Goal: Task Accomplishment & Management: Manage account settings

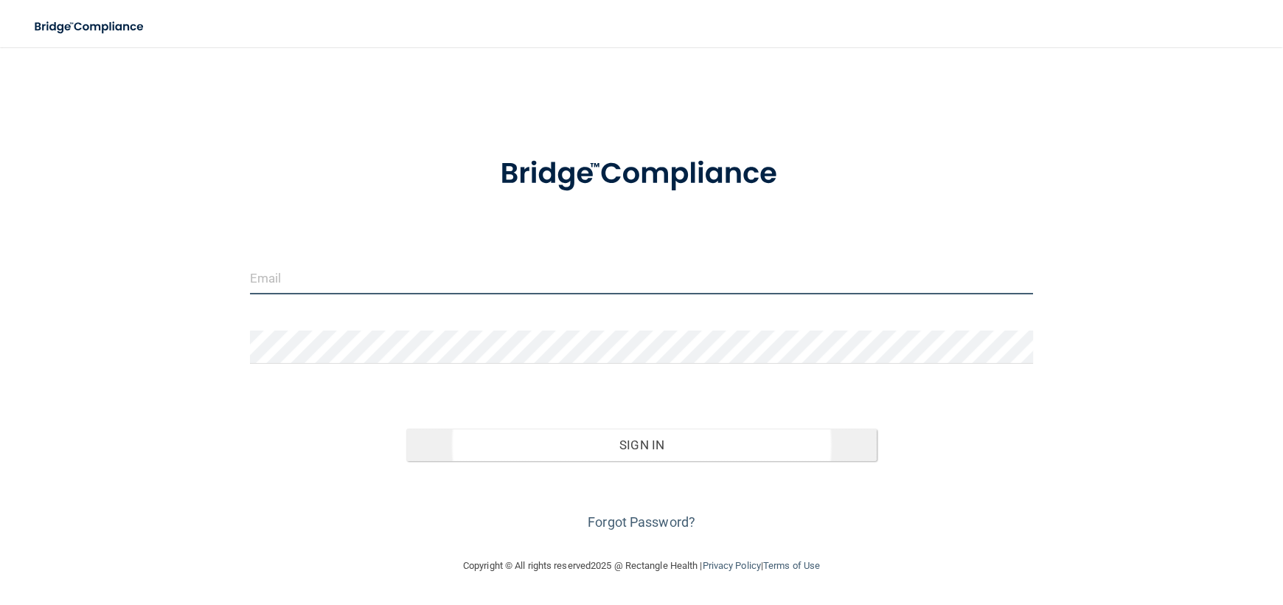
type input "[PERSON_NAME][EMAIL_ADDRESS][DOMAIN_NAME]"
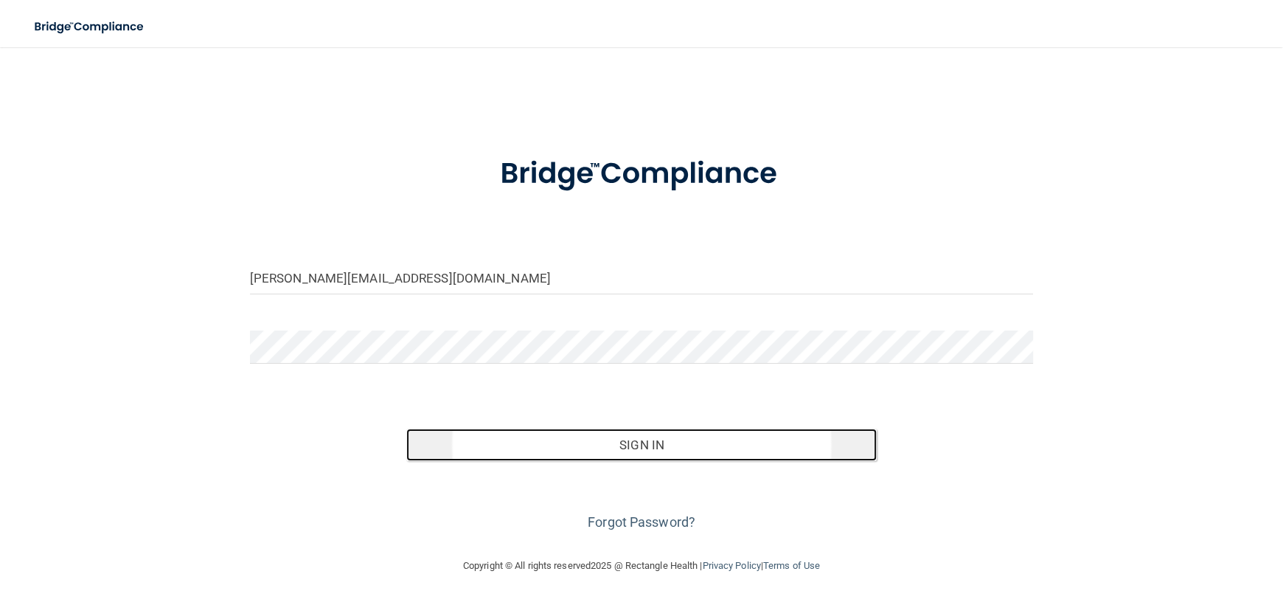
click at [628, 444] on button "Sign In" at bounding box center [641, 445] width 470 height 32
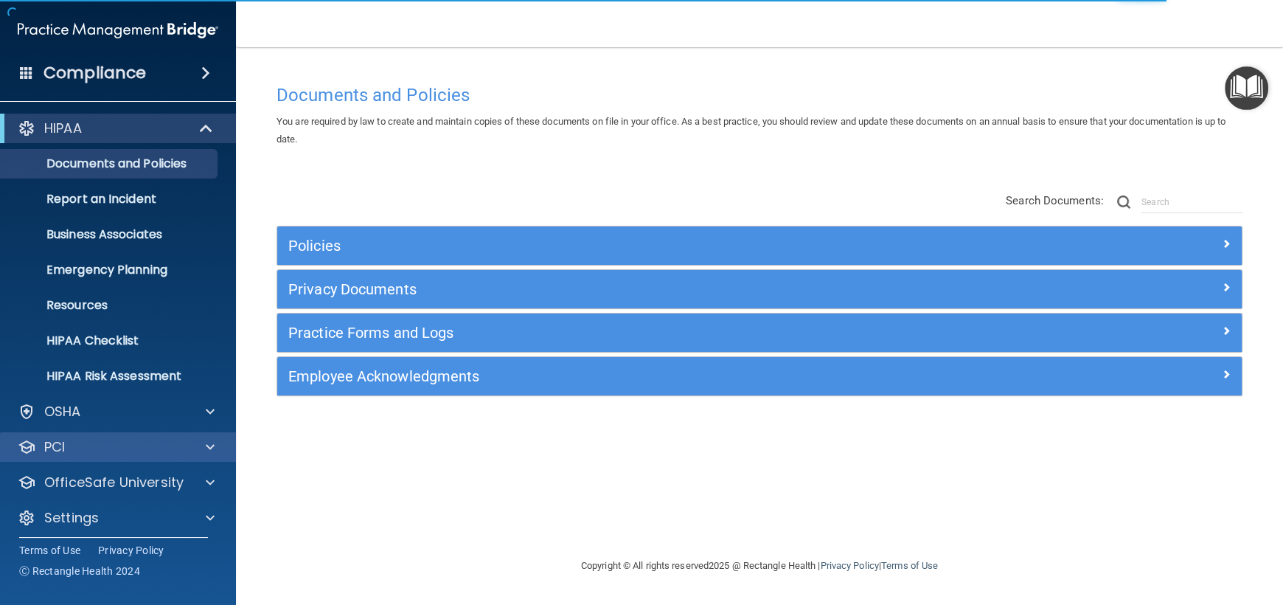
scroll to position [7, 0]
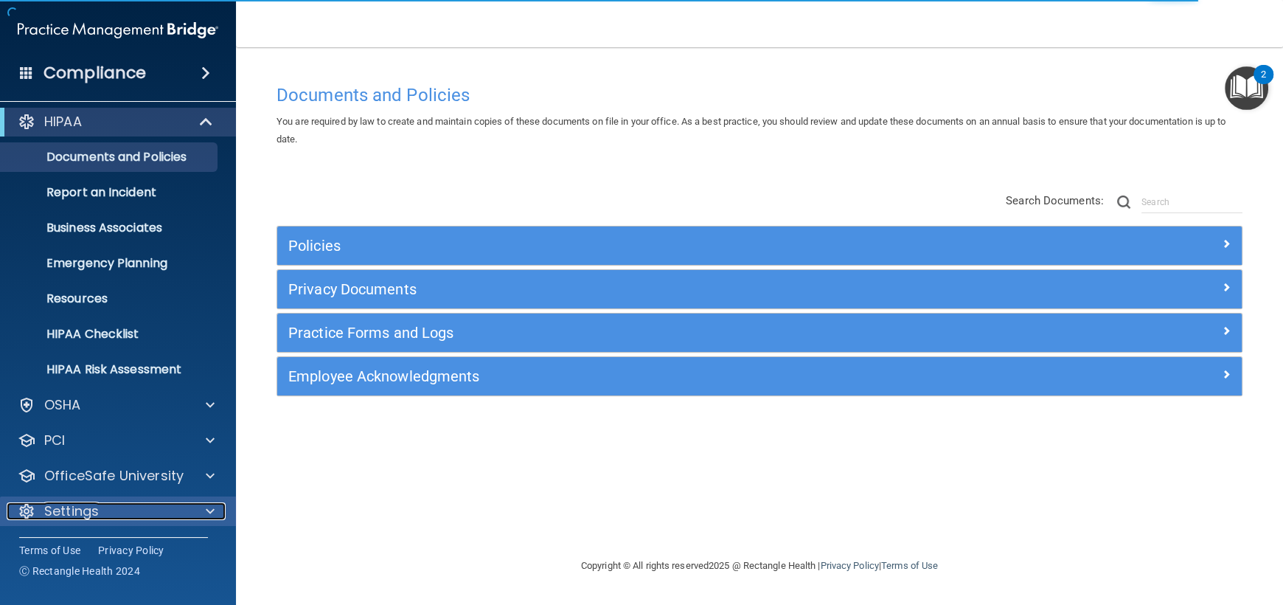
click at [74, 505] on p "Settings" at bounding box center [71, 511] width 55 height 18
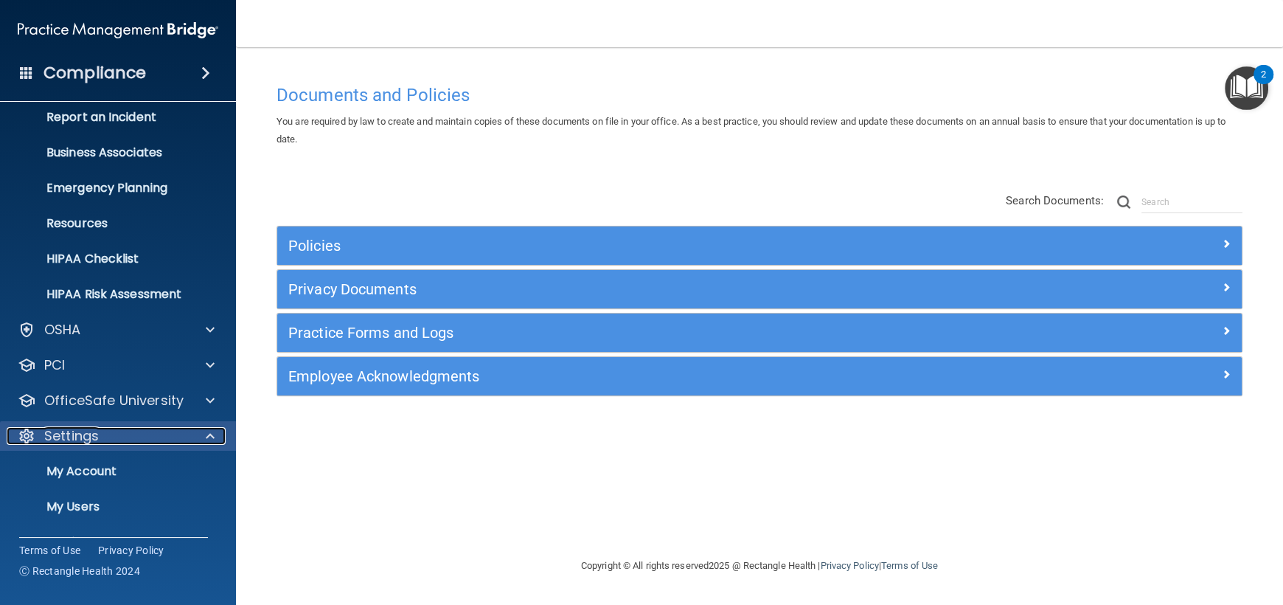
scroll to position [148, 0]
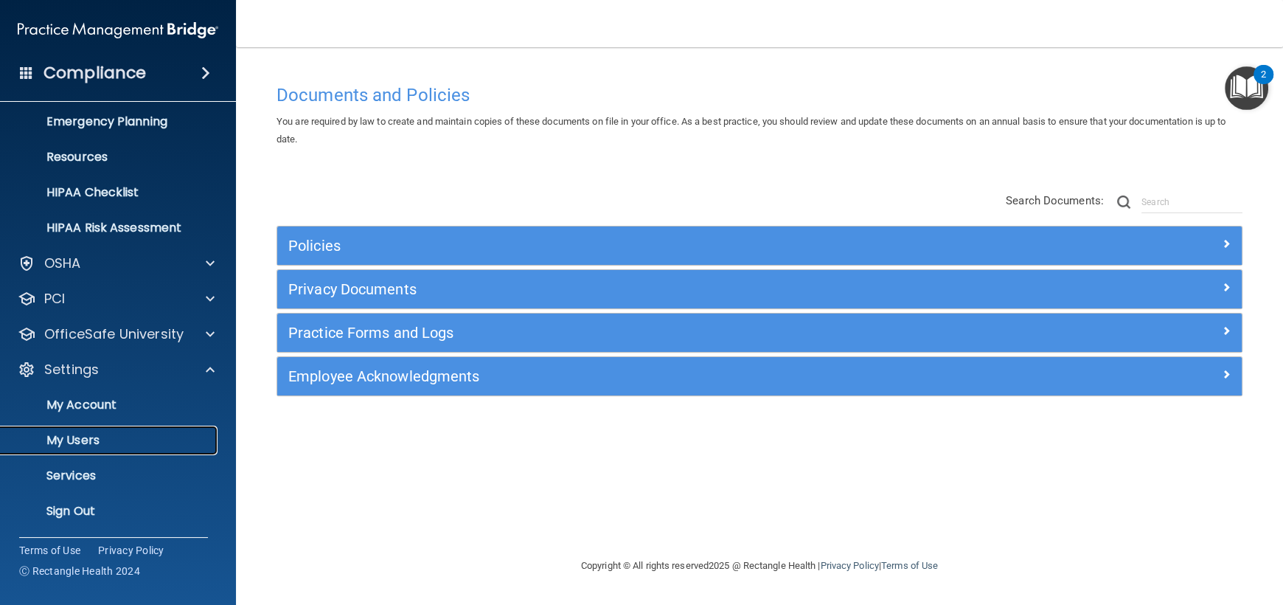
click at [88, 435] on p "My Users" at bounding box center [110, 440] width 201 height 15
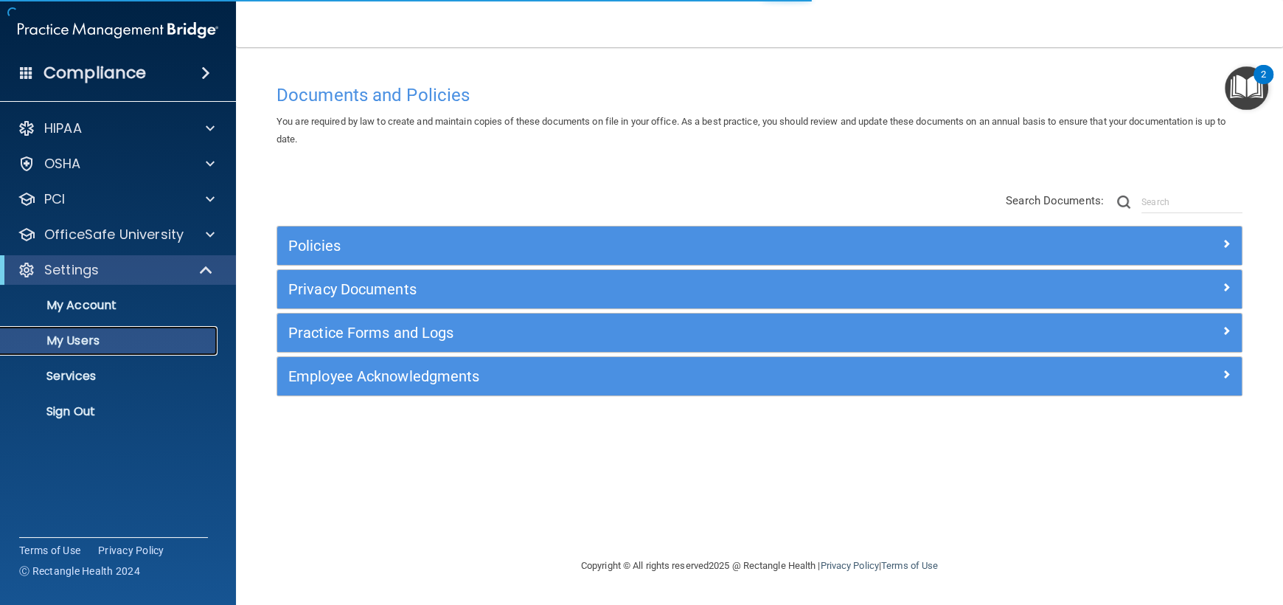
select select "20"
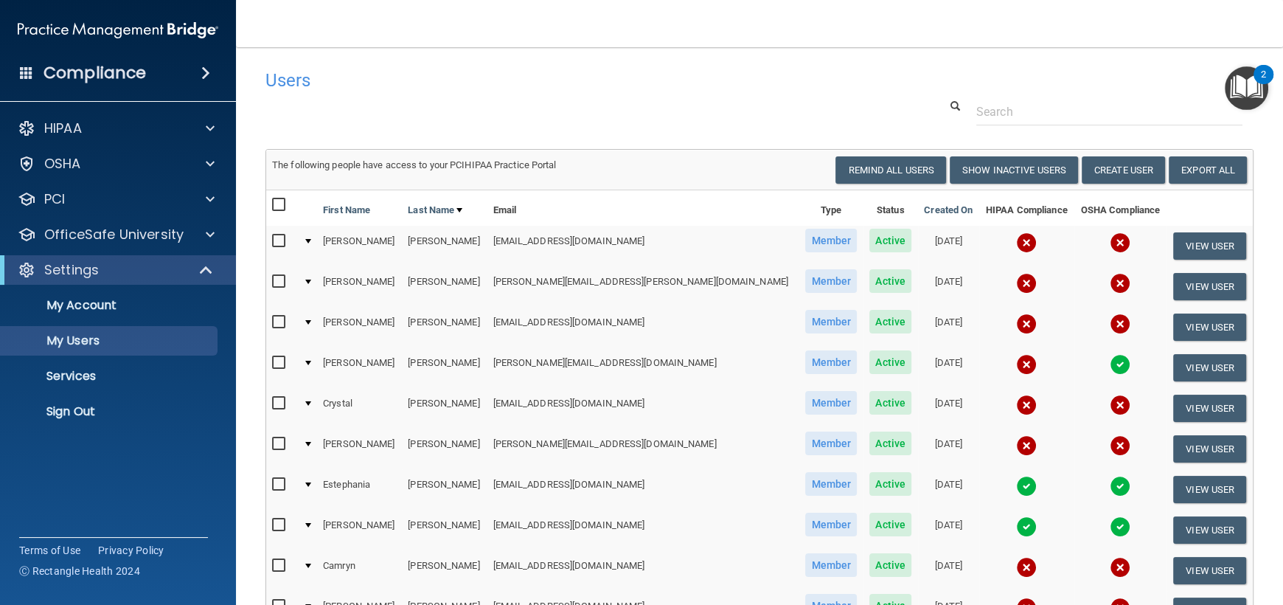
click at [1261, 77] on div "2" at bounding box center [1263, 83] width 5 height 19
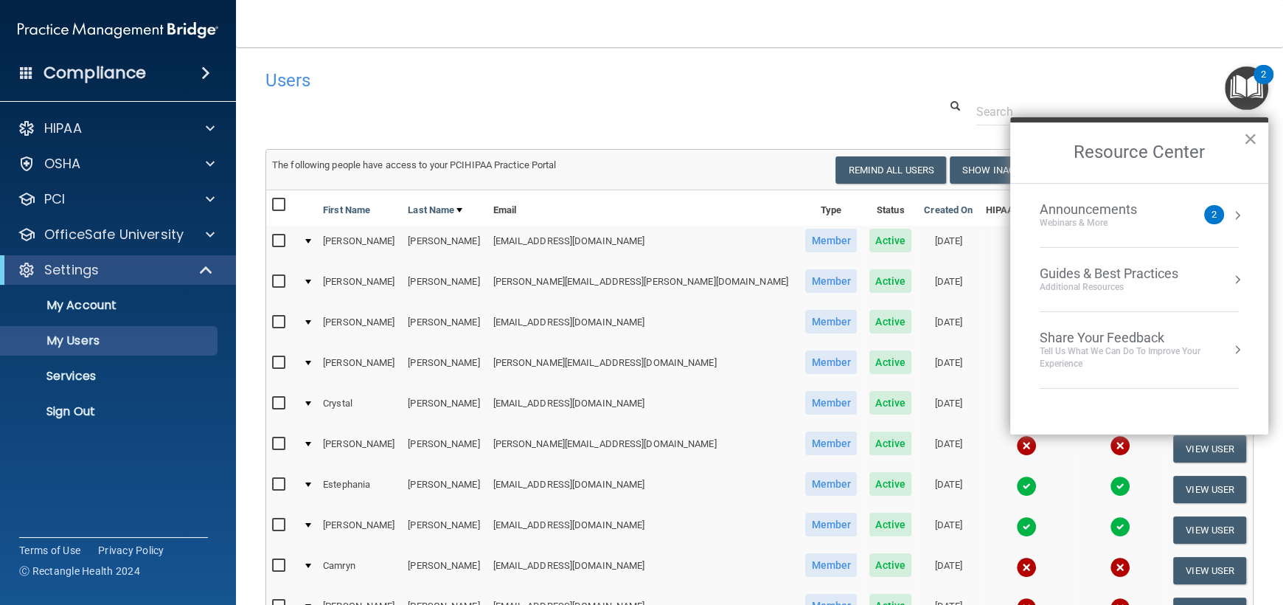
click at [1252, 134] on button "×" at bounding box center [1251, 139] width 14 height 24
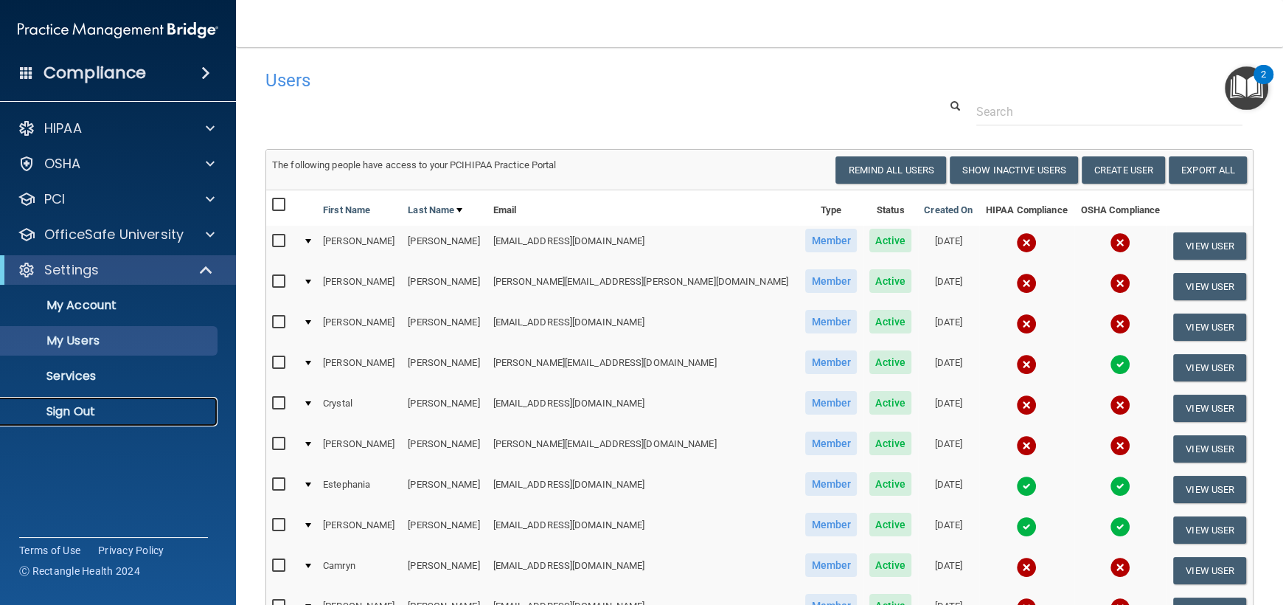
click at [67, 414] on p "Sign Out" at bounding box center [110, 411] width 201 height 15
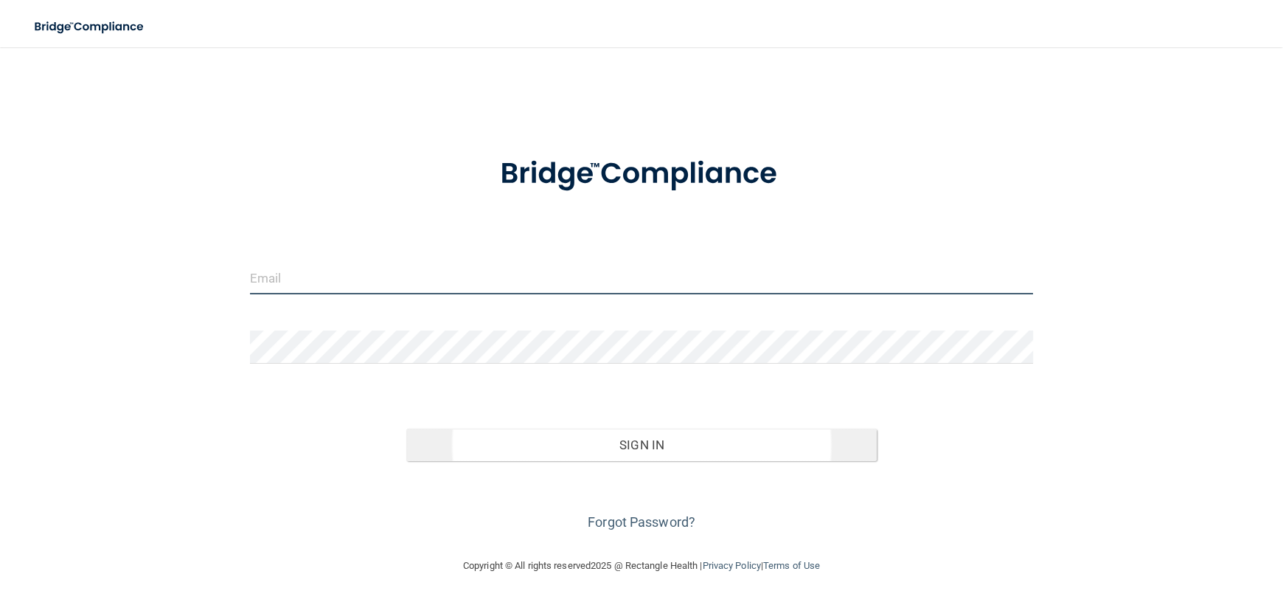
type input "[PERSON_NAME][EMAIL_ADDRESS][DOMAIN_NAME]"
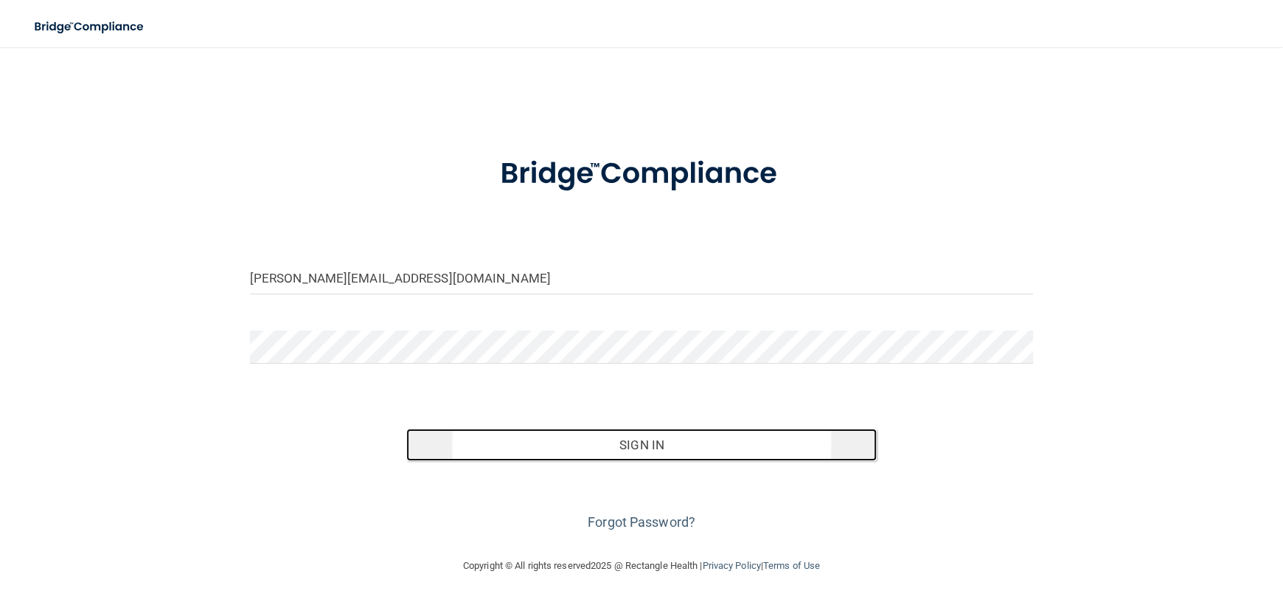
click at [642, 443] on button "Sign In" at bounding box center [641, 445] width 470 height 32
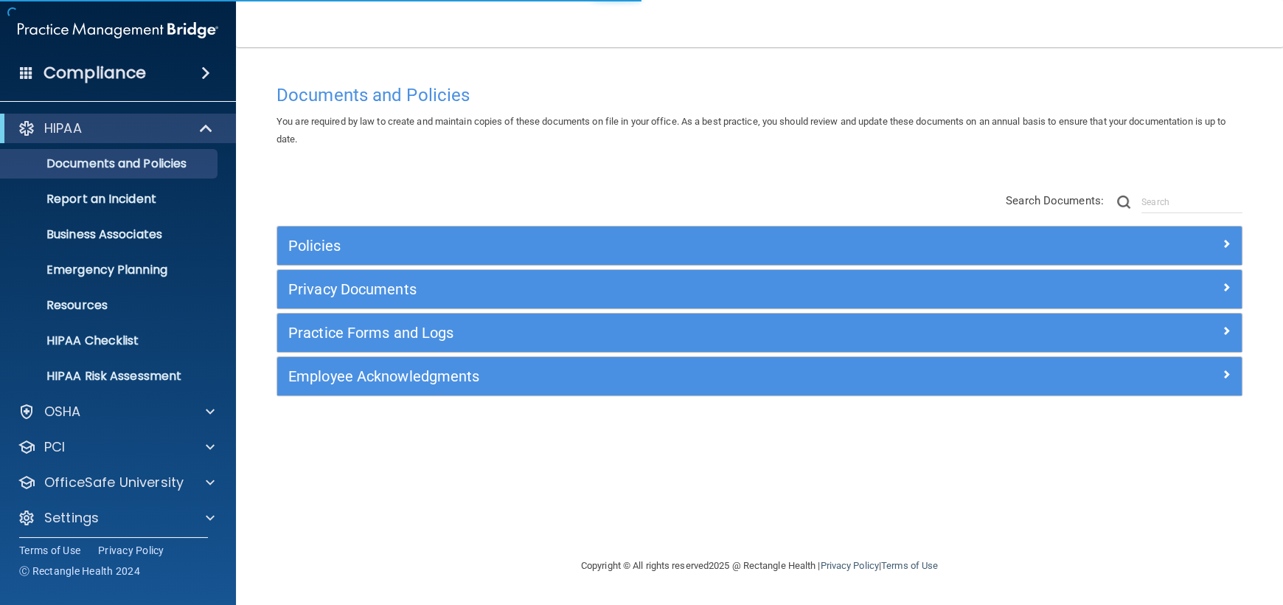
scroll to position [7, 0]
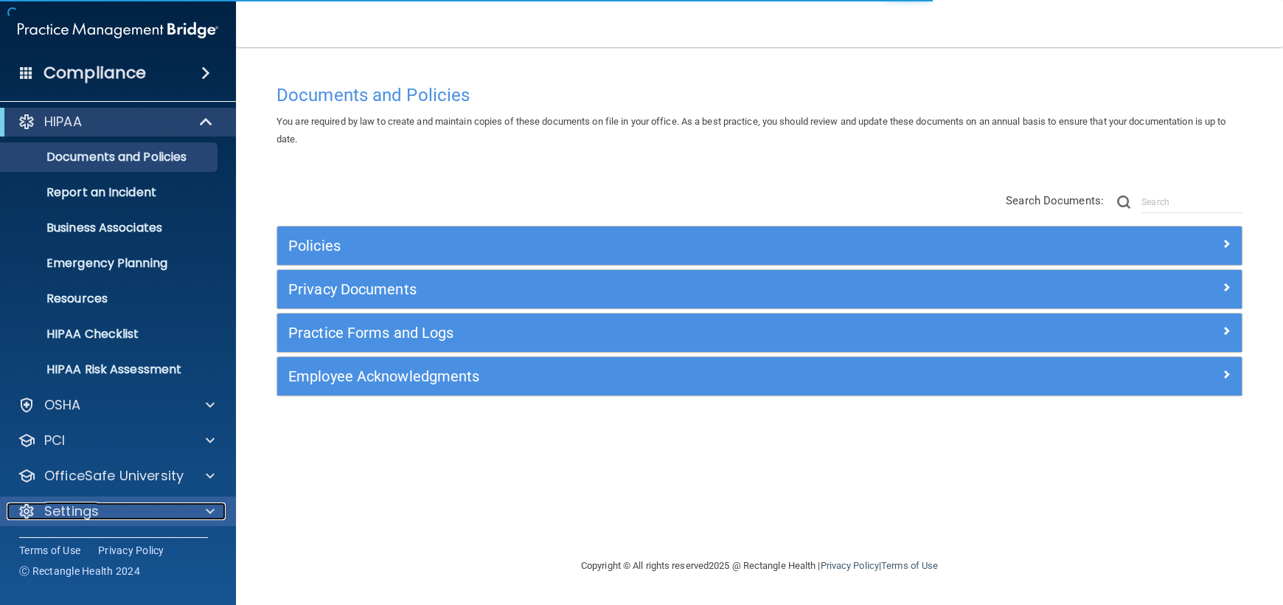
click at [67, 514] on p "Settings" at bounding box center [71, 511] width 55 height 18
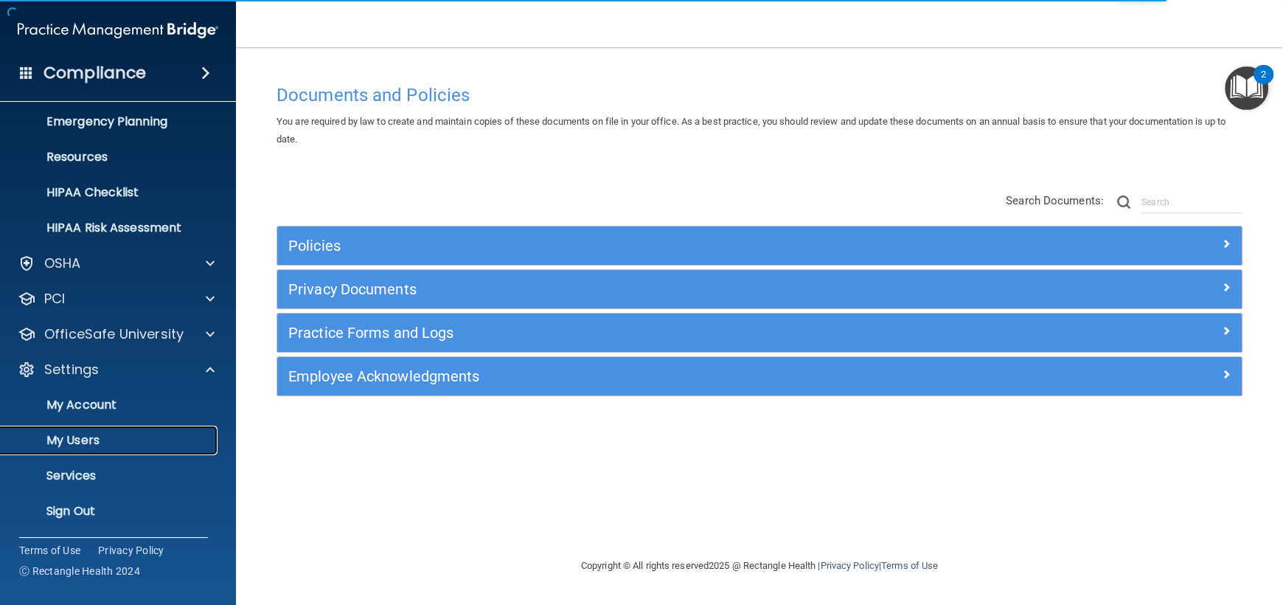
click at [85, 439] on p "My Users" at bounding box center [110, 440] width 201 height 15
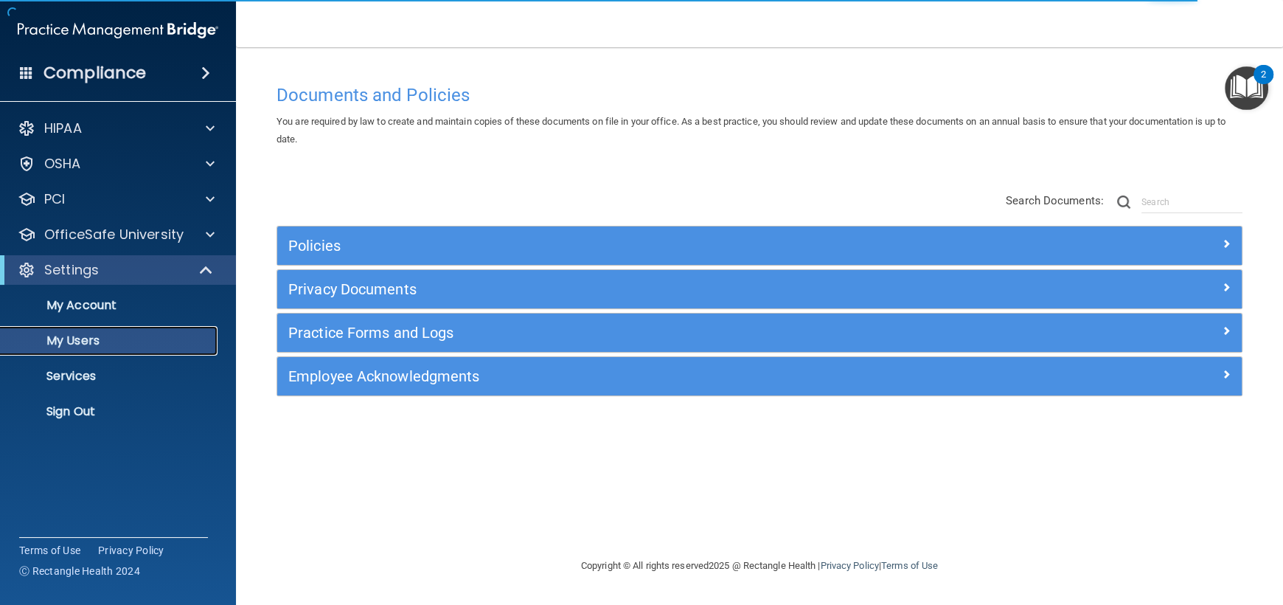
select select "20"
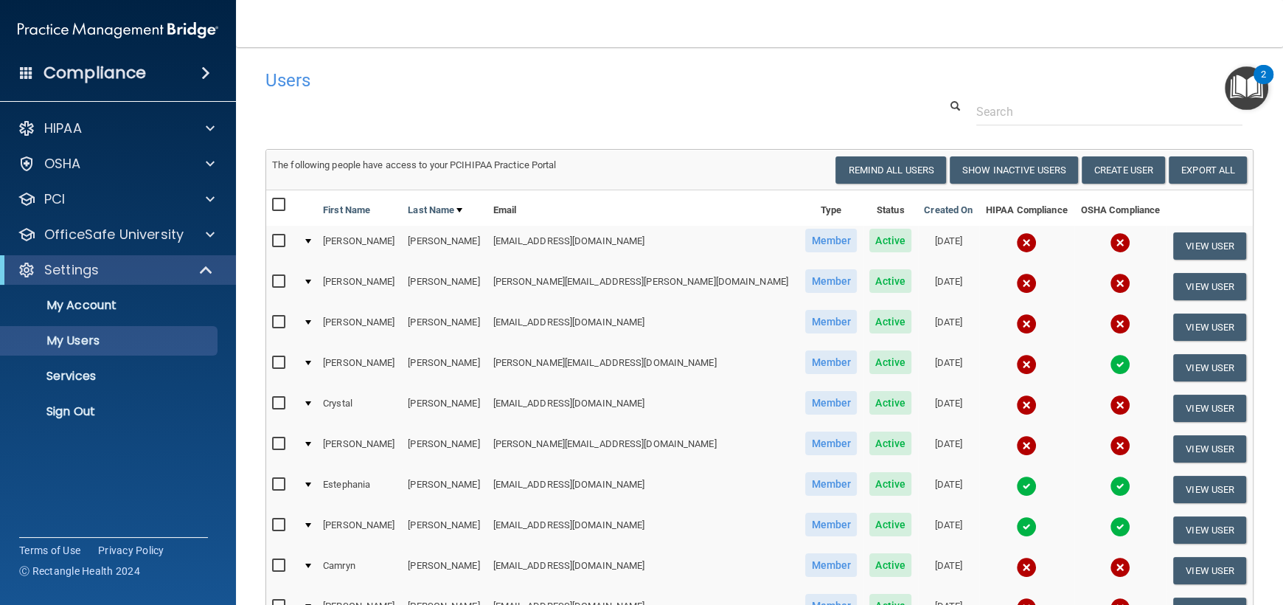
click at [275, 318] on input "checkbox" at bounding box center [280, 322] width 17 height 12
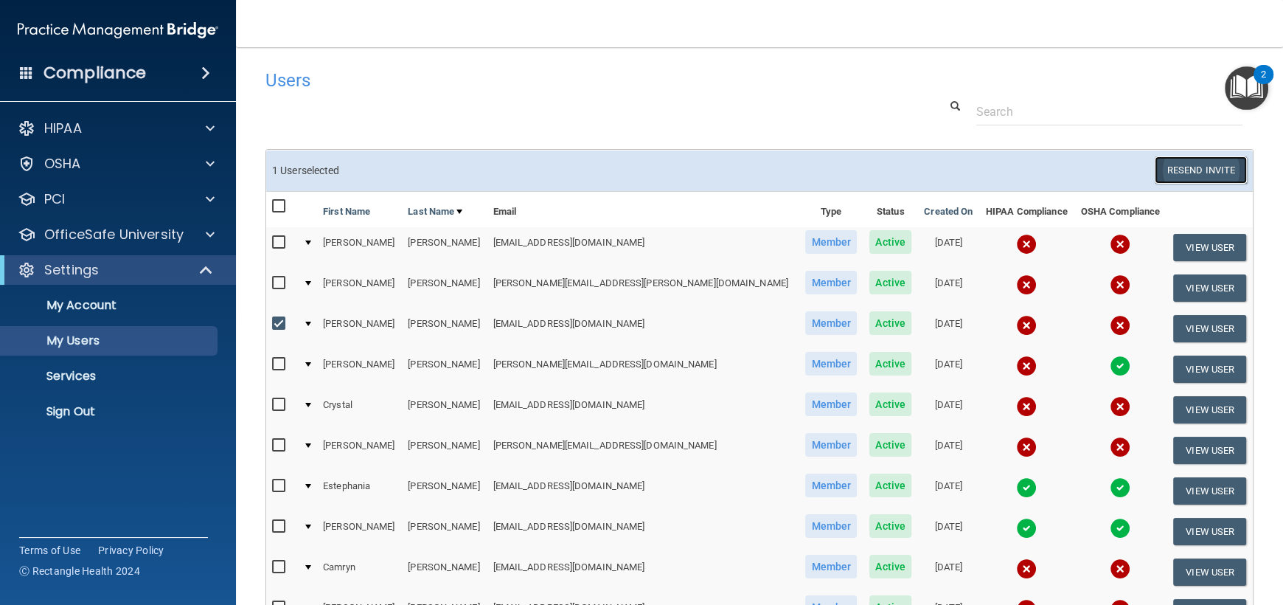
click at [1199, 167] on button "Resend Invite" at bounding box center [1201, 169] width 92 height 27
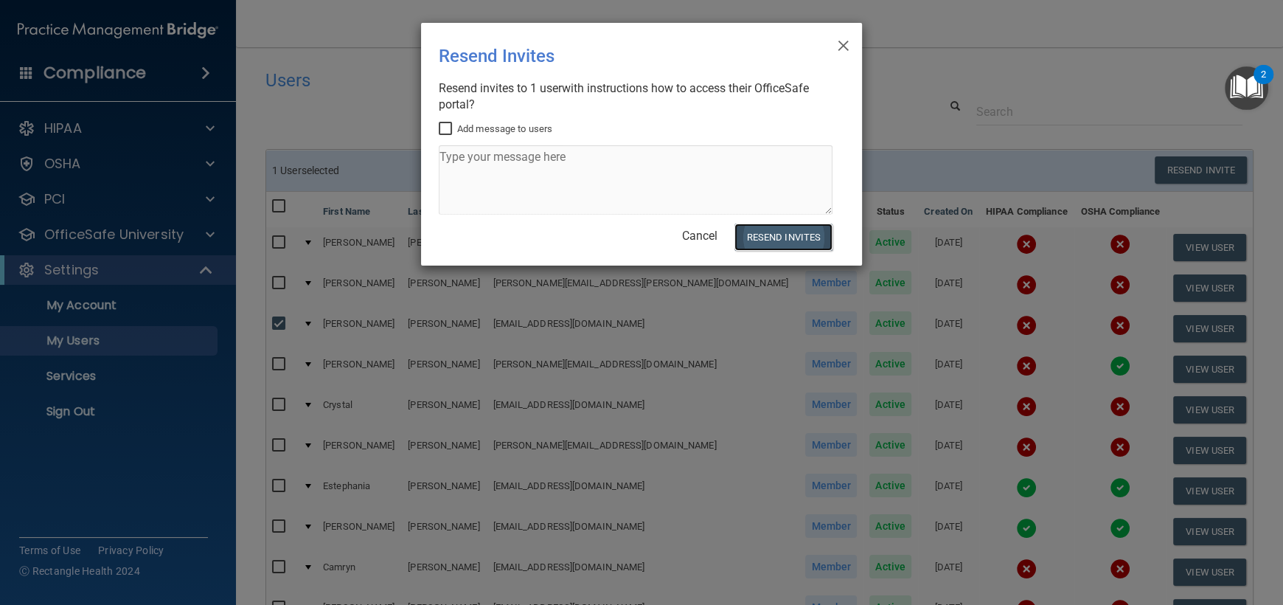
click at [779, 235] on button "Resend Invites" at bounding box center [784, 236] width 98 height 27
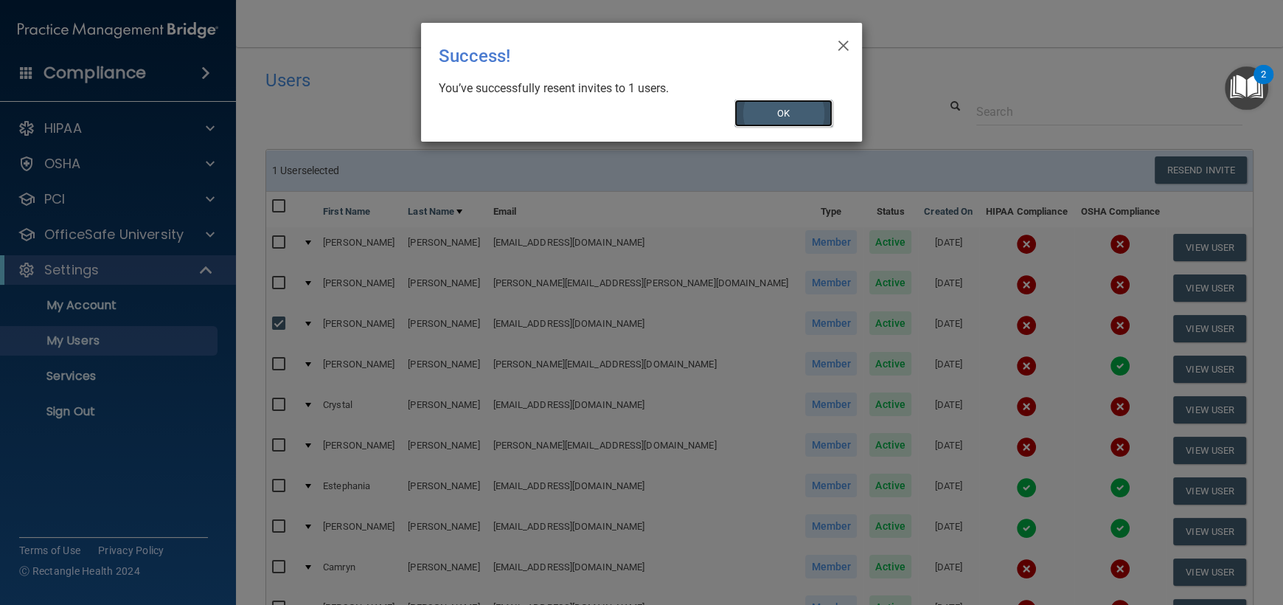
click at [778, 117] on button "OK" at bounding box center [784, 113] width 99 height 27
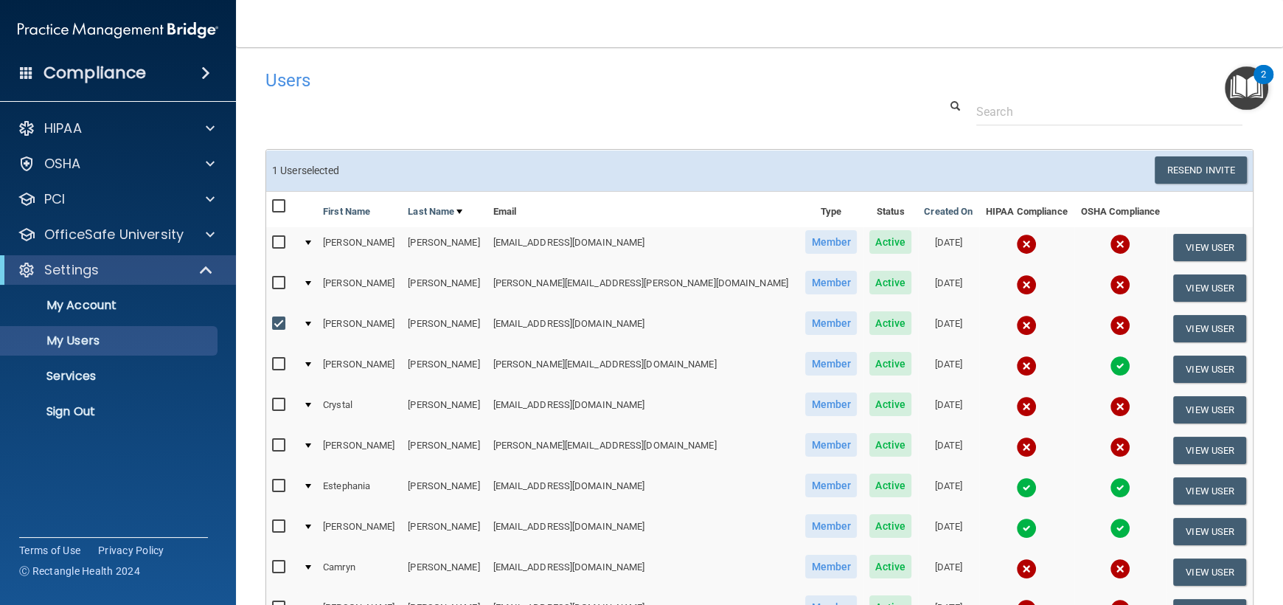
click at [278, 322] on input "checkbox" at bounding box center [280, 324] width 17 height 12
checkbox input "false"
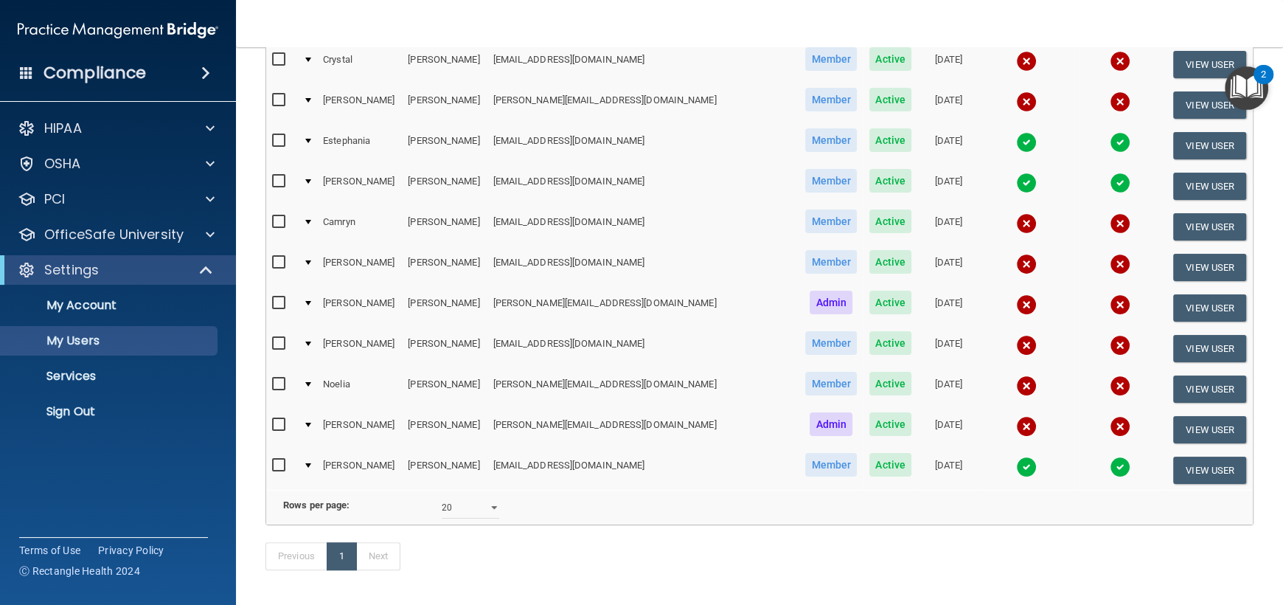
scroll to position [368, 0]
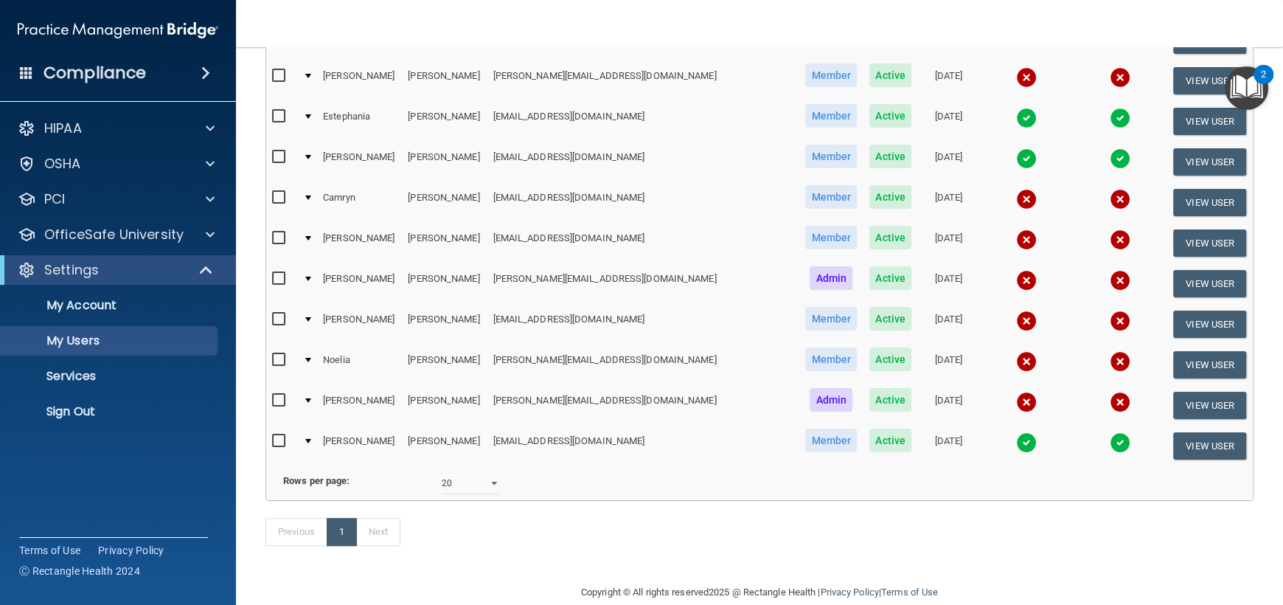
click at [283, 395] on input "checkbox" at bounding box center [280, 401] width 17 height 12
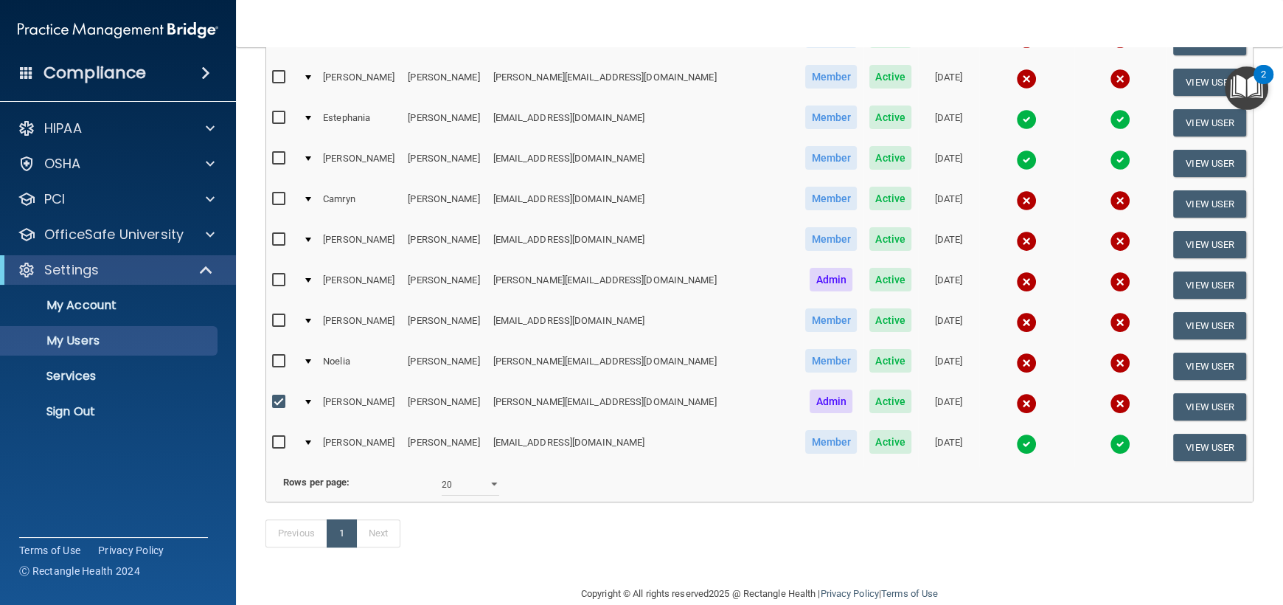
click at [279, 396] on input "checkbox" at bounding box center [280, 402] width 17 height 12
checkbox input "false"
drag, startPoint x: 513, startPoint y: 395, endPoint x: 531, endPoint y: 395, distance: 17.7
click at [513, 395] on td "[PERSON_NAME][EMAIL_ADDRESS][DOMAIN_NAME]" at bounding box center [643, 406] width 312 height 41
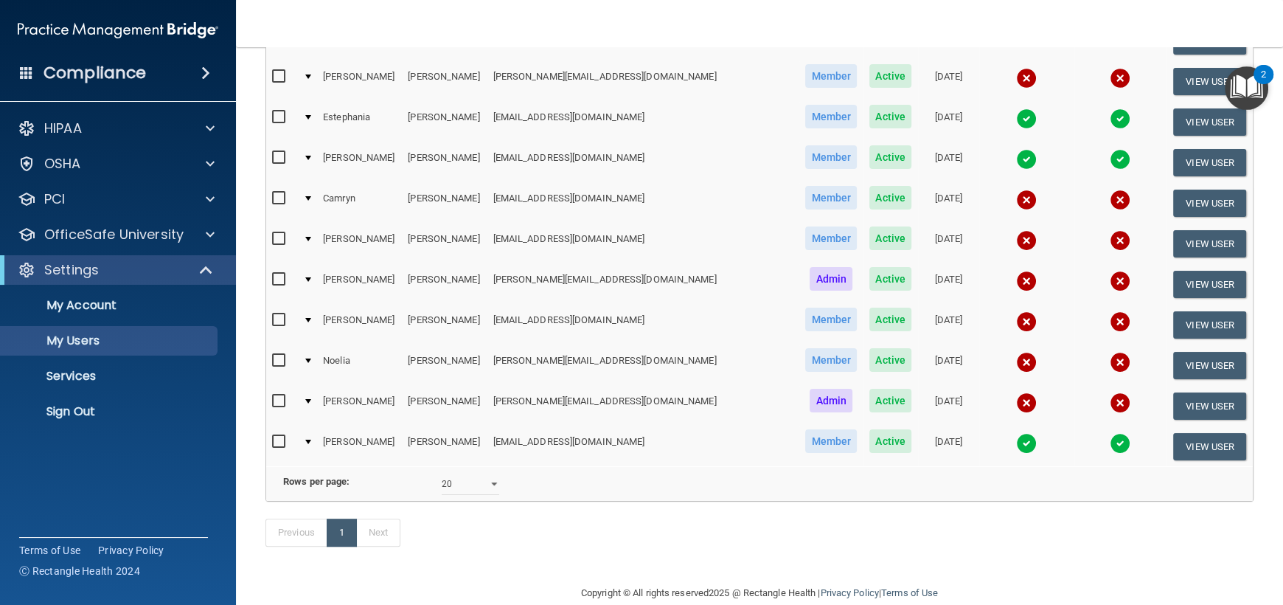
drag, startPoint x: 559, startPoint y: 395, endPoint x: 606, endPoint y: 395, distance: 47.2
click at [562, 395] on td "[PERSON_NAME][EMAIL_ADDRESS][DOMAIN_NAME]" at bounding box center [643, 406] width 312 height 41
click at [639, 395] on td "[PERSON_NAME][EMAIL_ADDRESS][DOMAIN_NAME]" at bounding box center [643, 406] width 312 height 41
click at [66, 413] on p "Sign Out" at bounding box center [110, 411] width 201 height 15
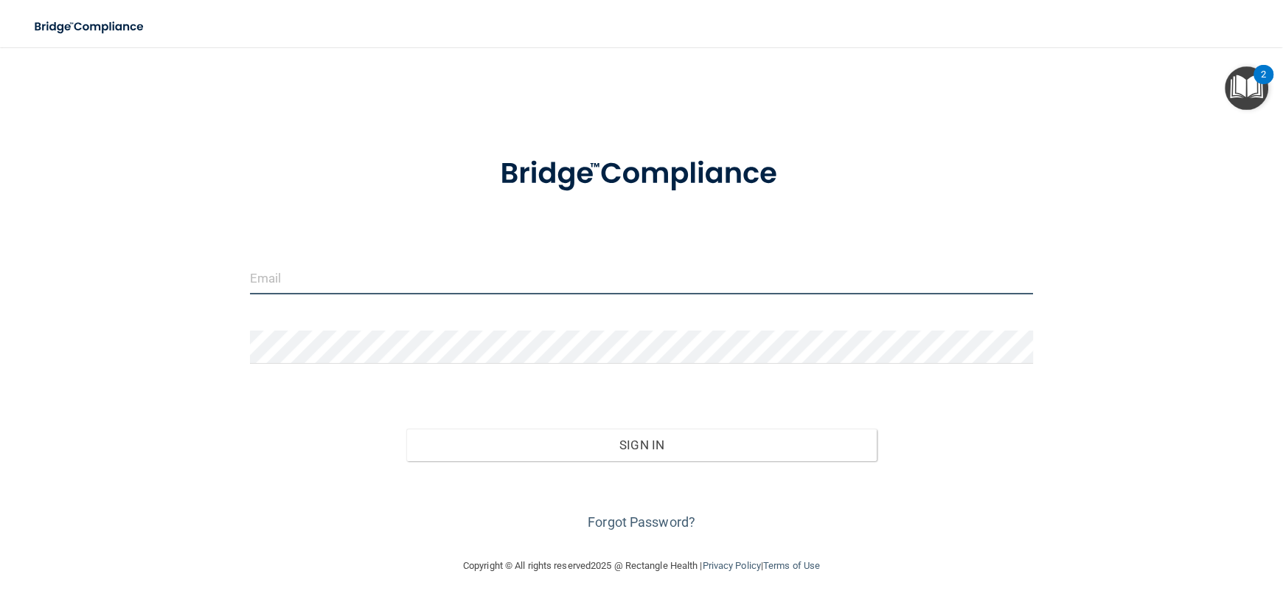
type input "[PERSON_NAME][EMAIL_ADDRESS][DOMAIN_NAME]"
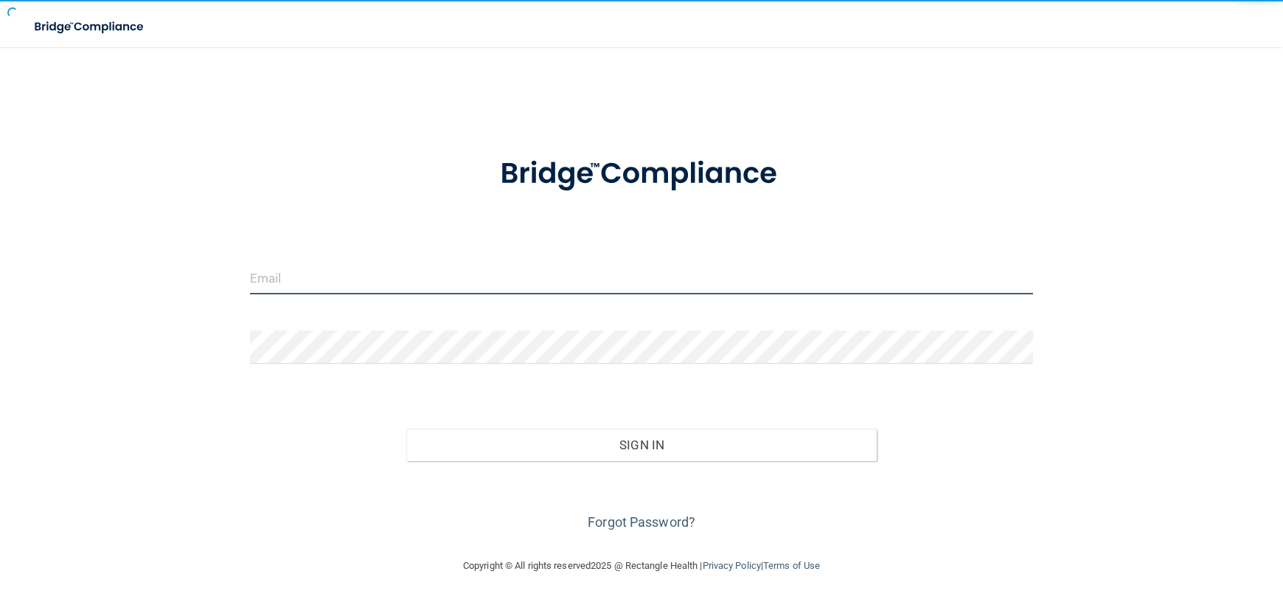
type input "[PERSON_NAME][EMAIL_ADDRESS][DOMAIN_NAME]"
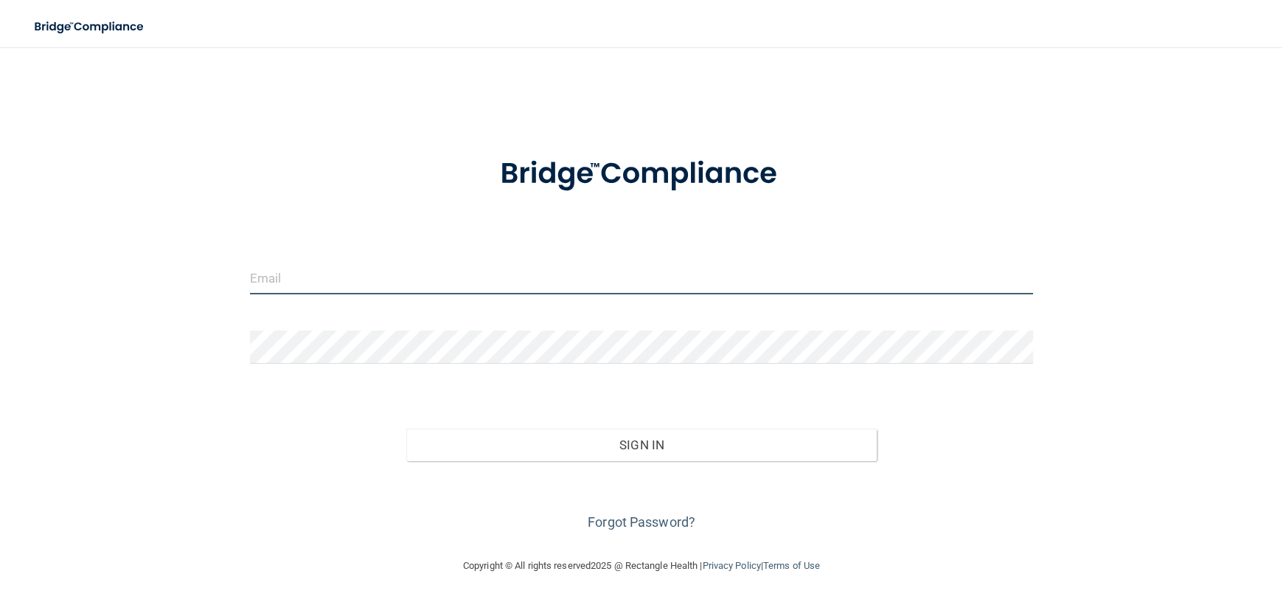
type input "[PERSON_NAME][EMAIL_ADDRESS][DOMAIN_NAME]"
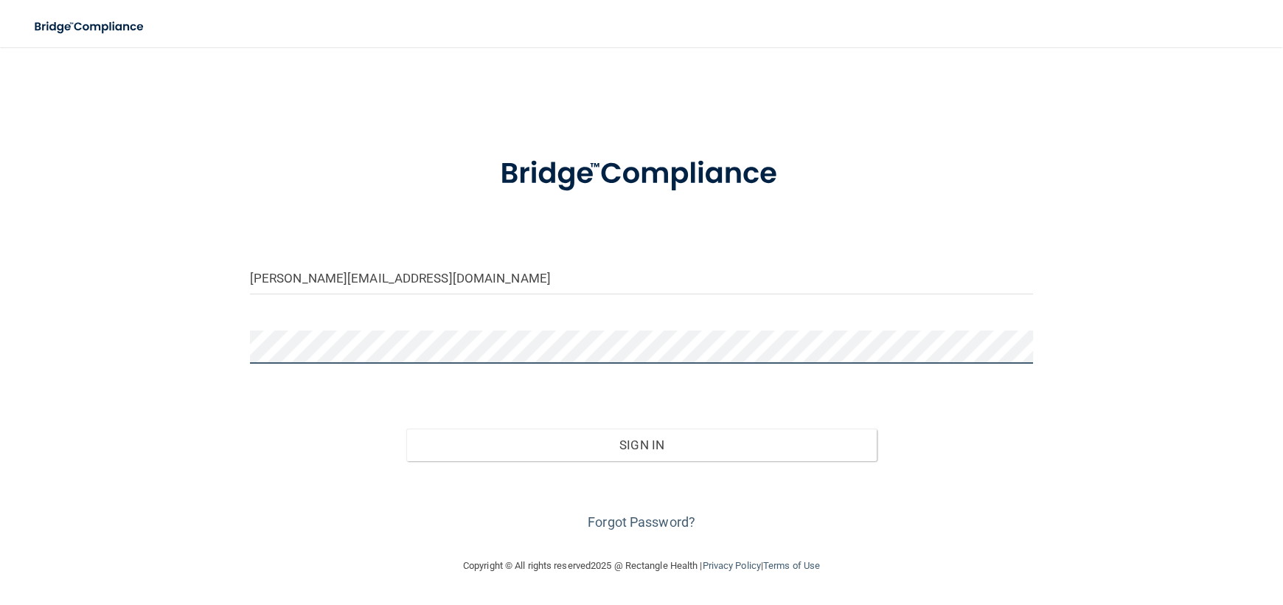
click at [169, 360] on div "alicia@sabaldental.com Invalid email/password. You don't have permission to acc…" at bounding box center [642, 302] width 1224 height 480
drag, startPoint x: 166, startPoint y: 489, endPoint x: 313, endPoint y: 493, distance: 147.6
click at [167, 489] on div "alicia@sabaldental.com Invalid email/password. You don't have permission to acc…" at bounding box center [642, 302] width 1224 height 480
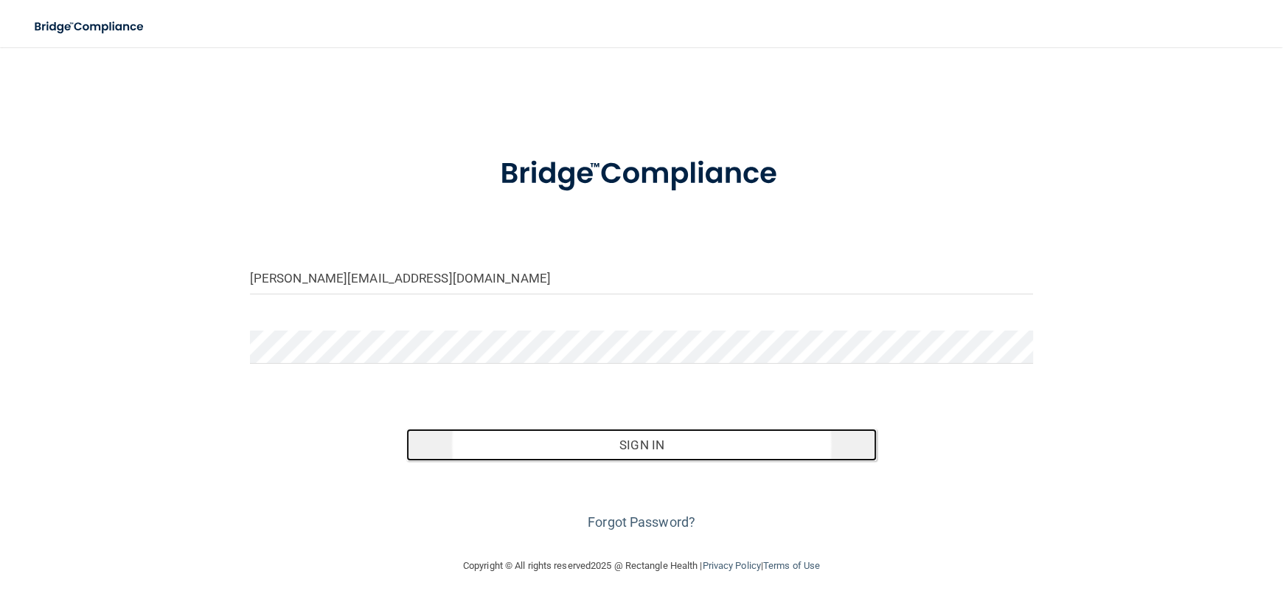
click at [642, 443] on button "Sign In" at bounding box center [641, 445] width 470 height 32
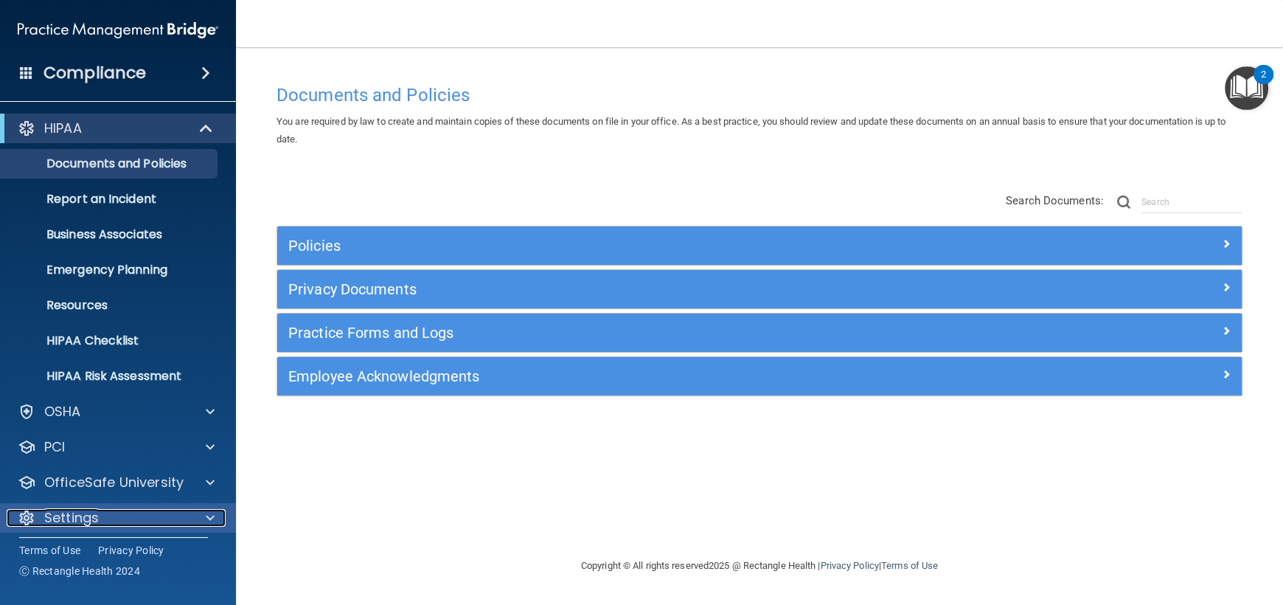
click at [83, 521] on p "Settings" at bounding box center [71, 518] width 55 height 18
click at [101, 515] on div "Settings" at bounding box center [98, 518] width 183 height 18
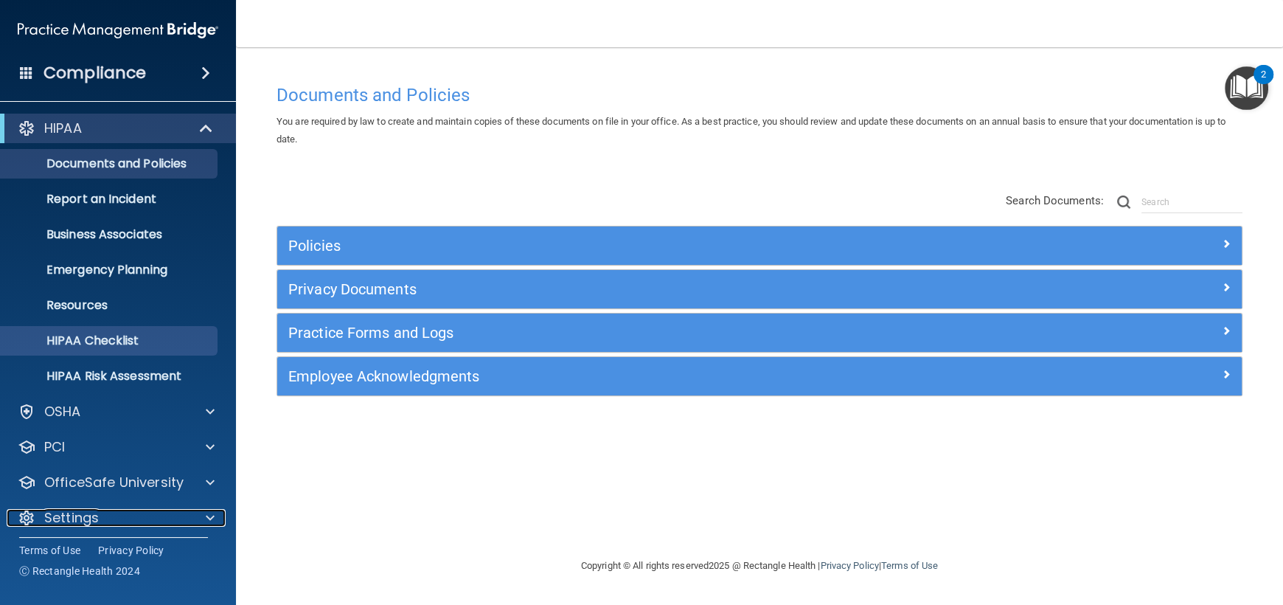
scroll to position [7, 0]
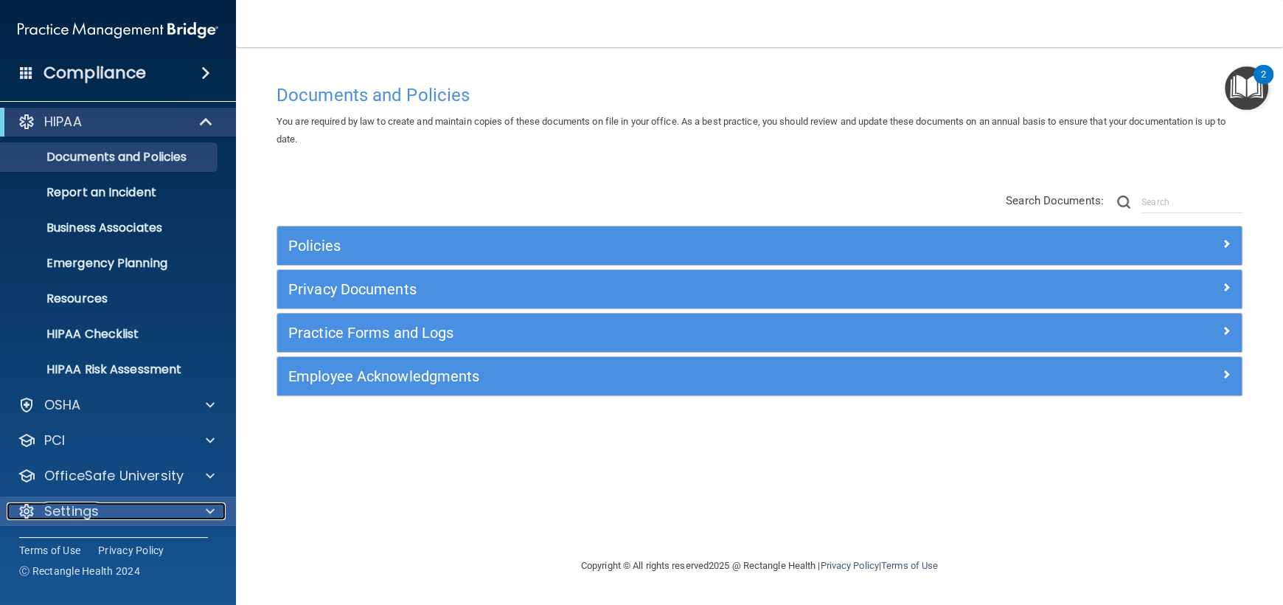
click at [77, 517] on p "Settings" at bounding box center [71, 511] width 55 height 18
click at [81, 504] on p "Settings" at bounding box center [71, 511] width 55 height 18
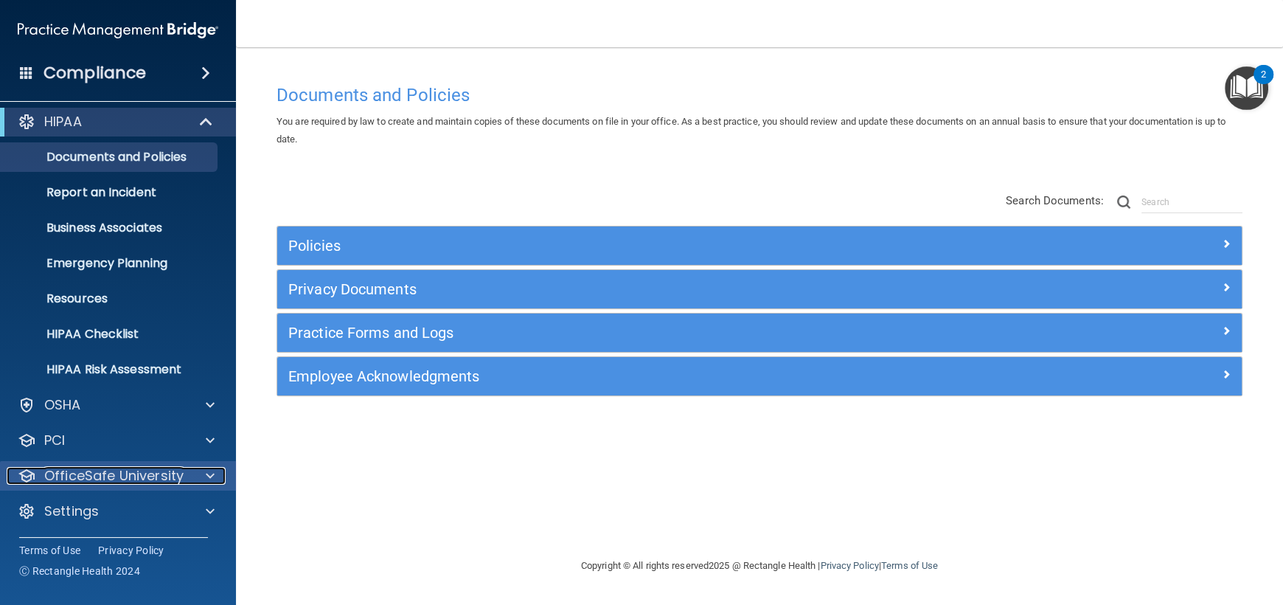
click at [87, 479] on p "OfficeSafe University" at bounding box center [113, 476] width 139 height 18
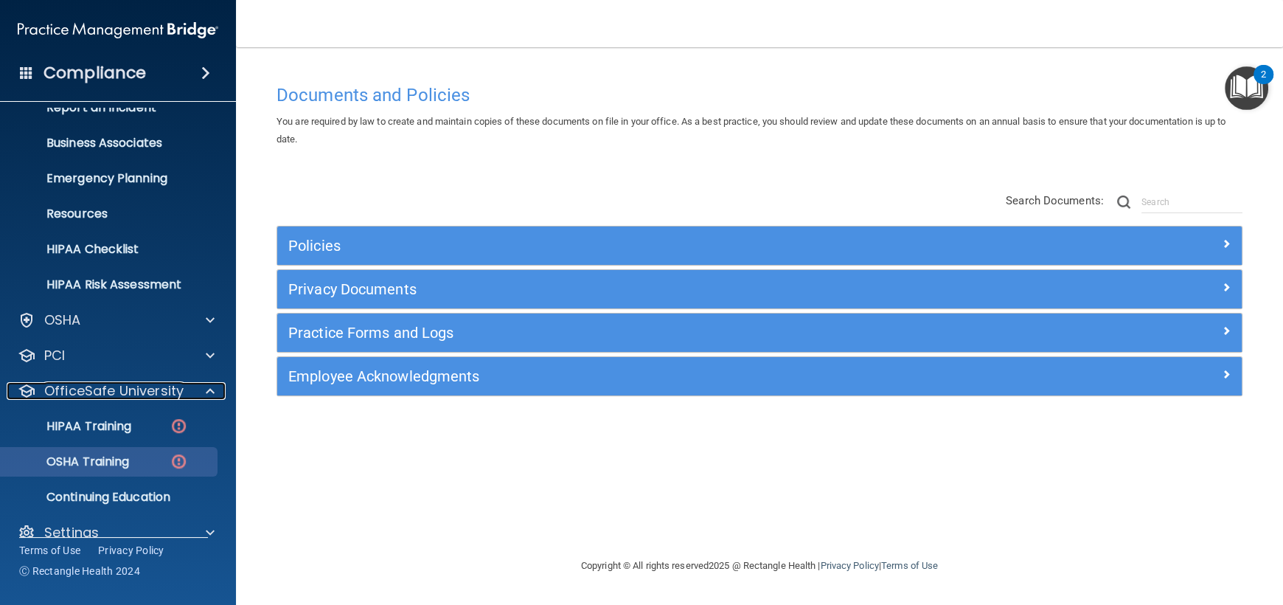
scroll to position [113, 0]
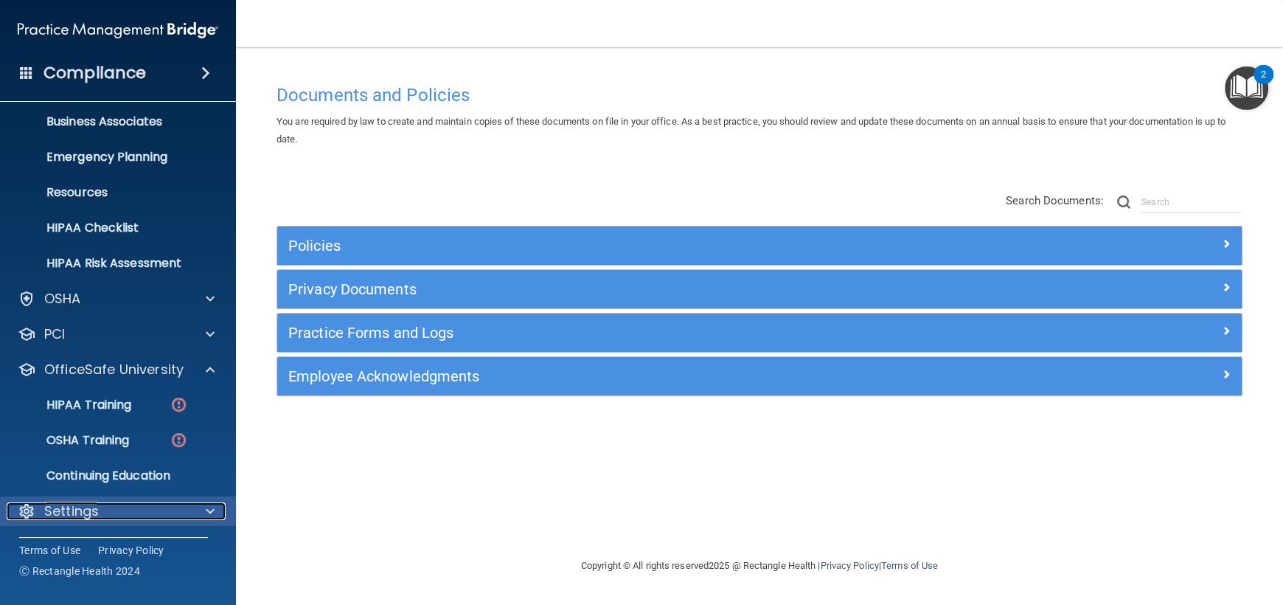
click at [86, 505] on p "Settings" at bounding box center [71, 511] width 55 height 18
click at [132, 505] on div "Settings" at bounding box center [98, 511] width 183 height 18
click at [150, 510] on div "Settings" at bounding box center [98, 511] width 183 height 18
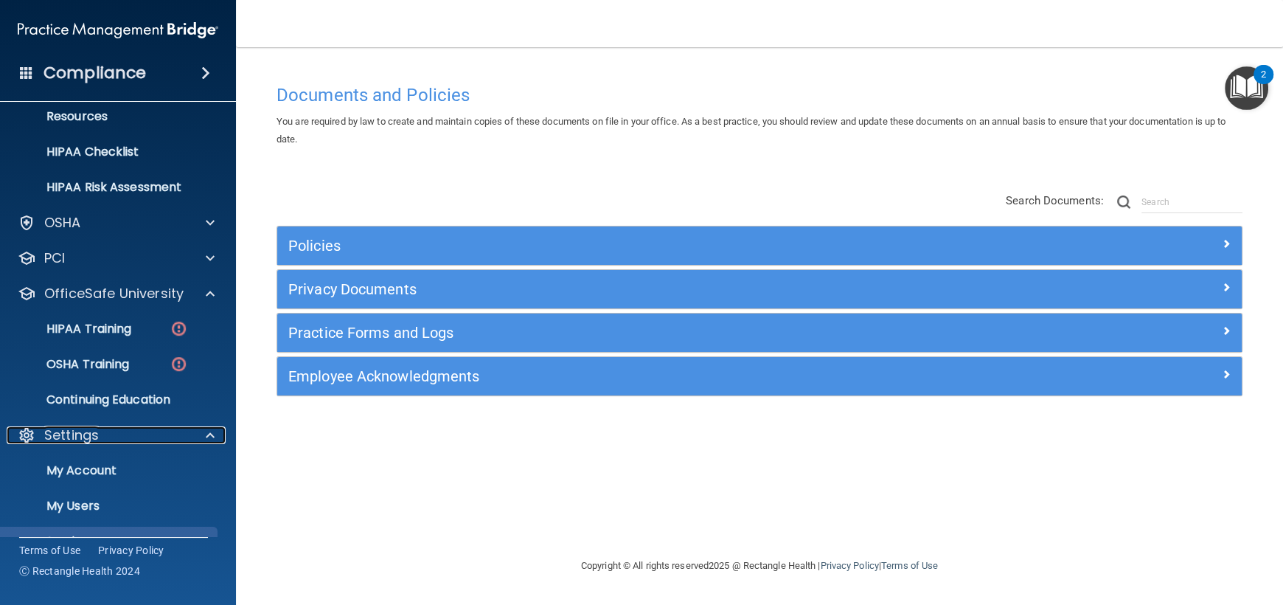
scroll to position [254, 0]
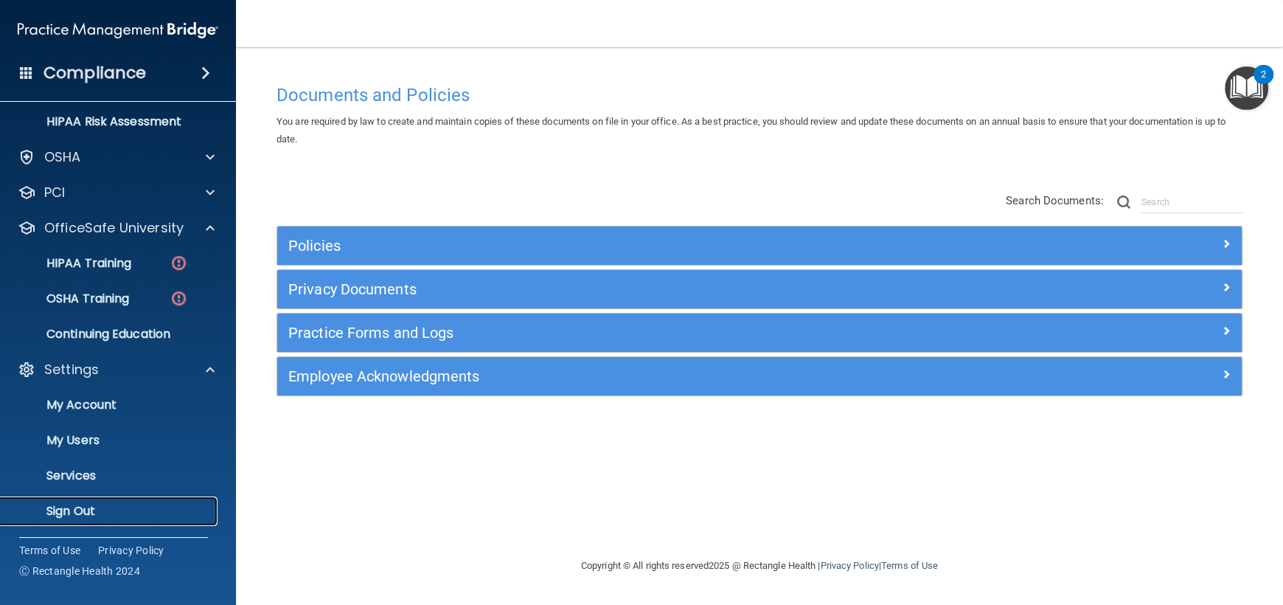
click at [88, 507] on p "Sign Out" at bounding box center [110, 511] width 201 height 15
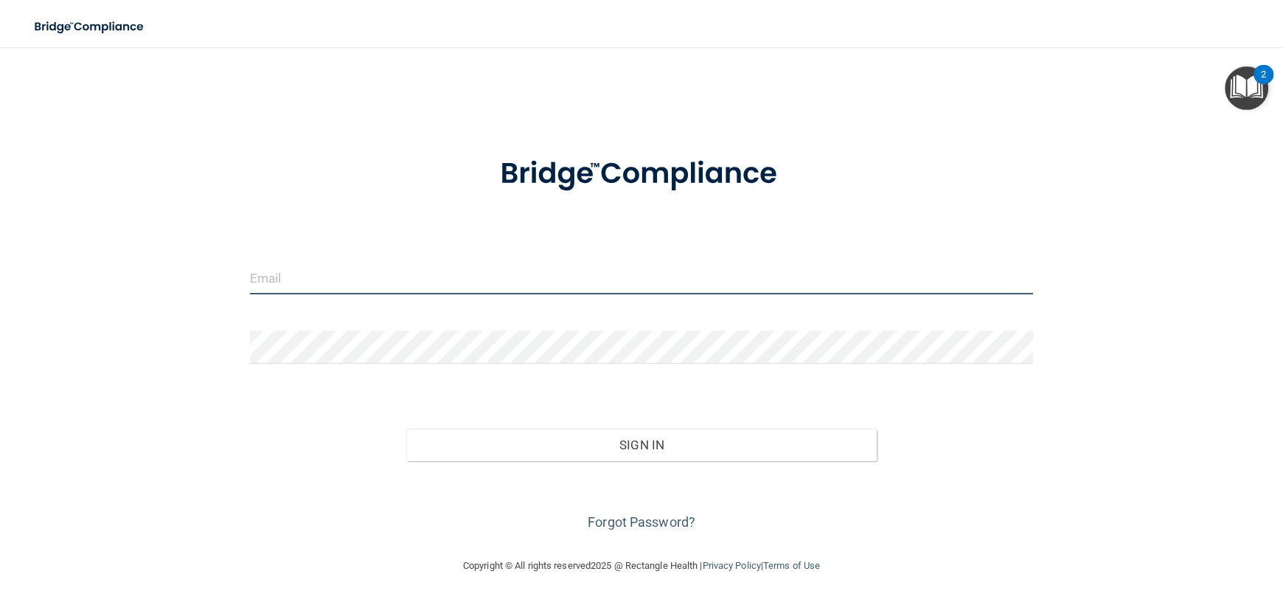
type input "[PERSON_NAME][EMAIL_ADDRESS][DOMAIN_NAME]"
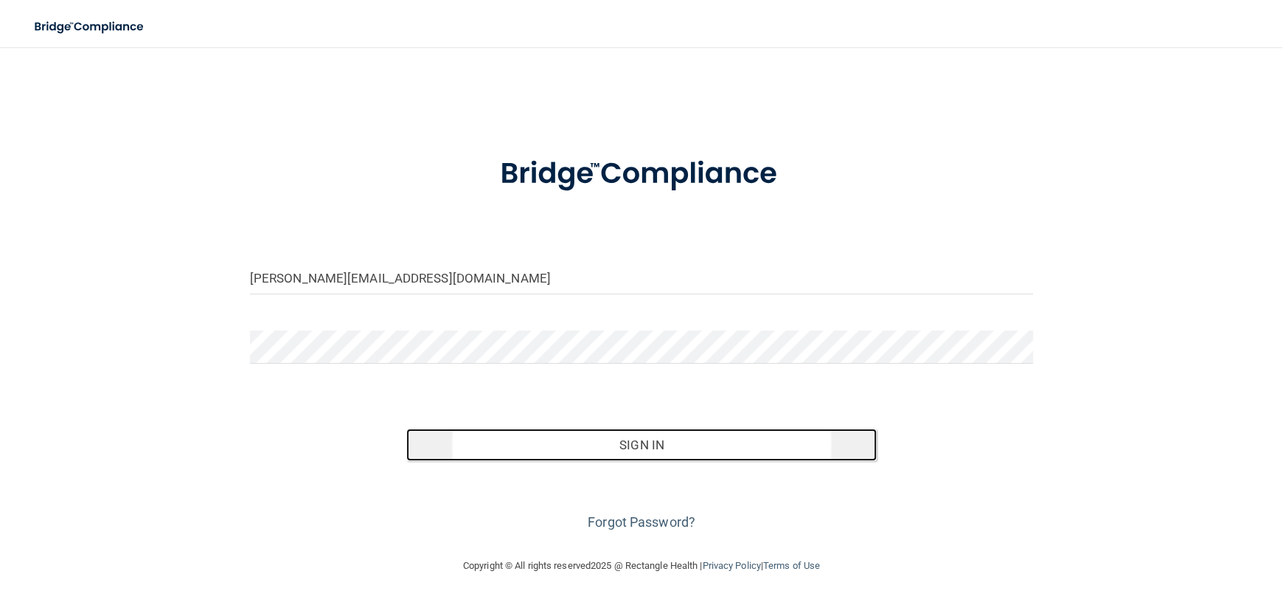
click at [656, 444] on button "Sign In" at bounding box center [641, 445] width 470 height 32
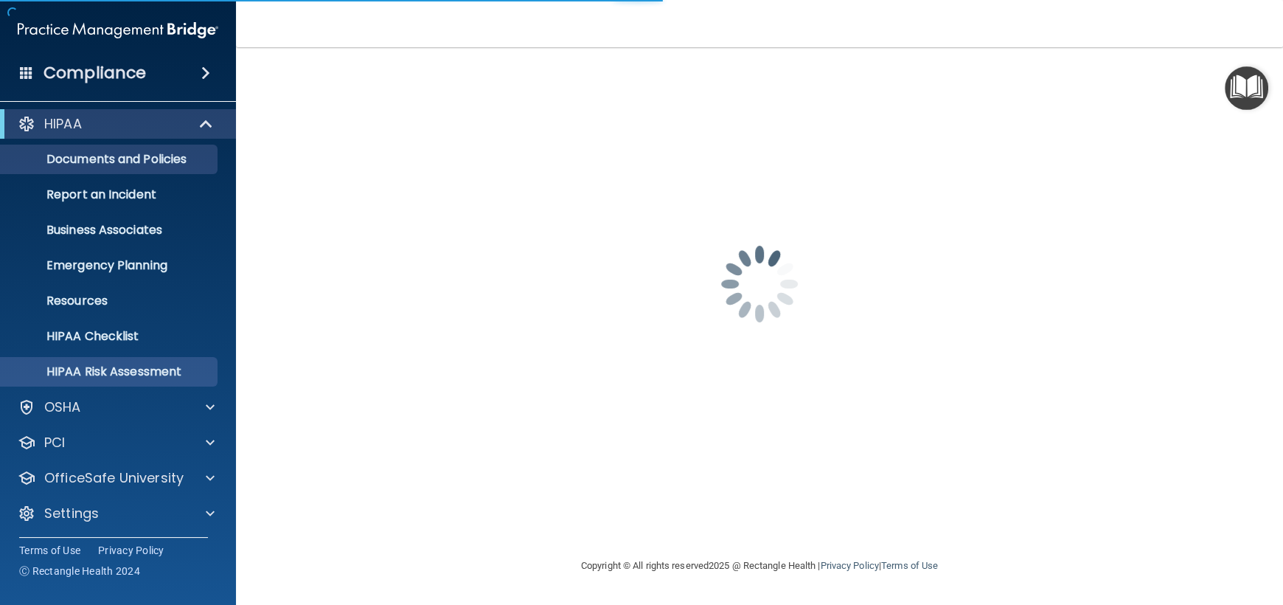
scroll to position [7, 0]
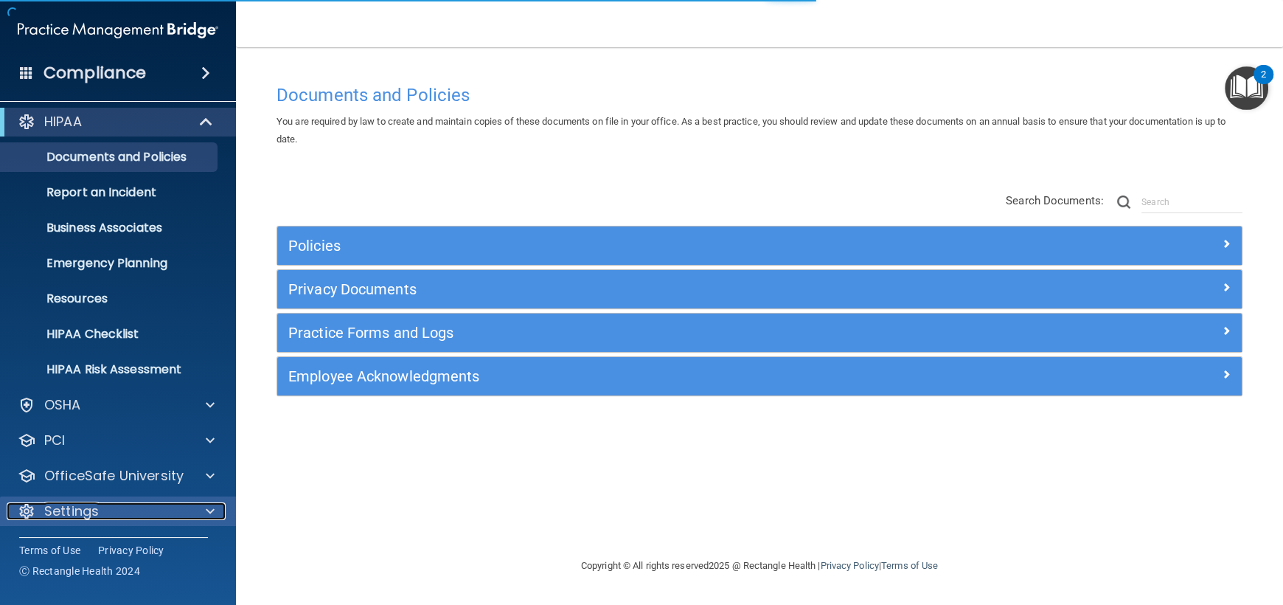
click at [74, 507] on p "Settings" at bounding box center [71, 511] width 55 height 18
click at [79, 513] on p "Settings" at bounding box center [71, 511] width 55 height 18
click at [86, 510] on p "Settings" at bounding box center [71, 511] width 55 height 18
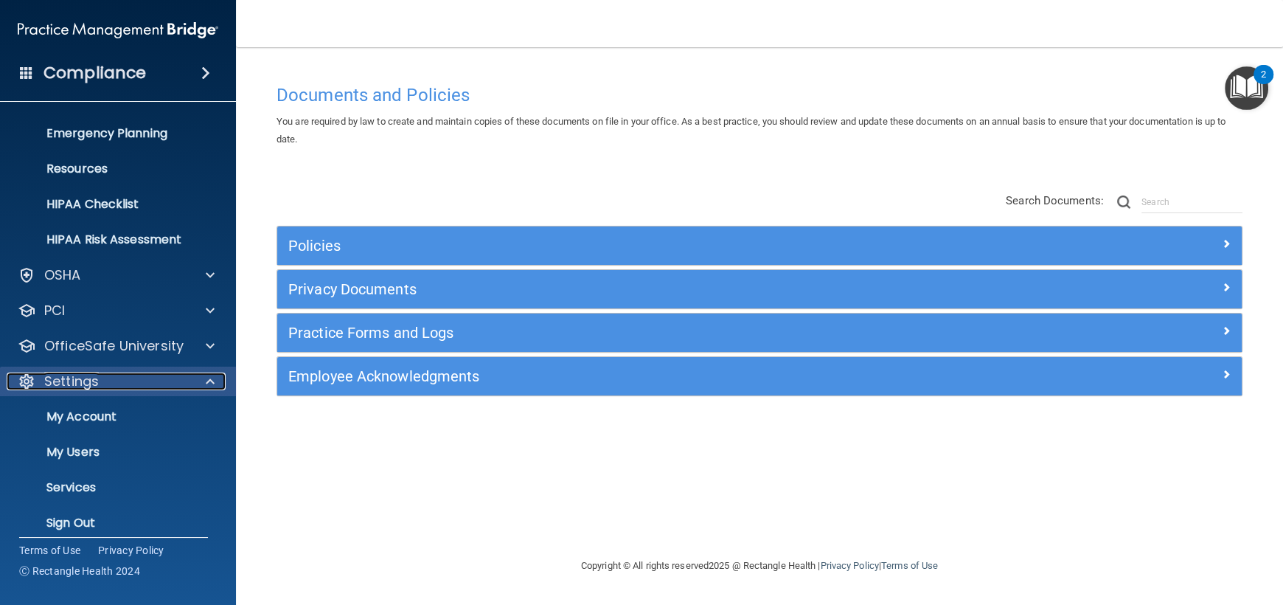
scroll to position [148, 0]
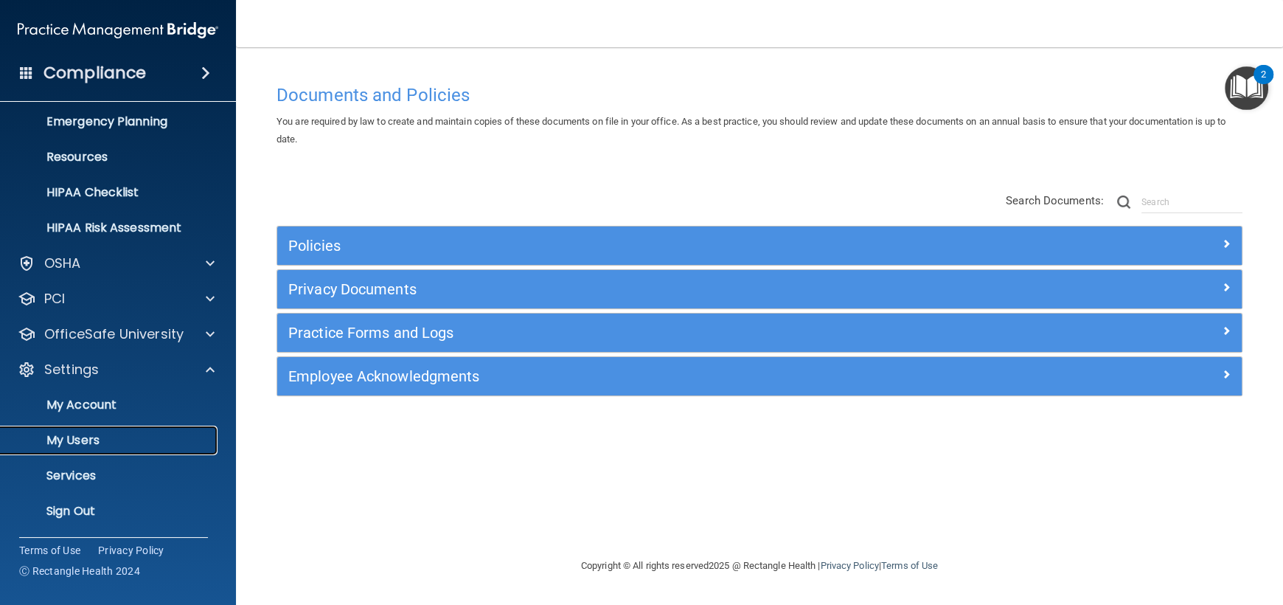
click at [86, 444] on p "My Users" at bounding box center [110, 440] width 201 height 15
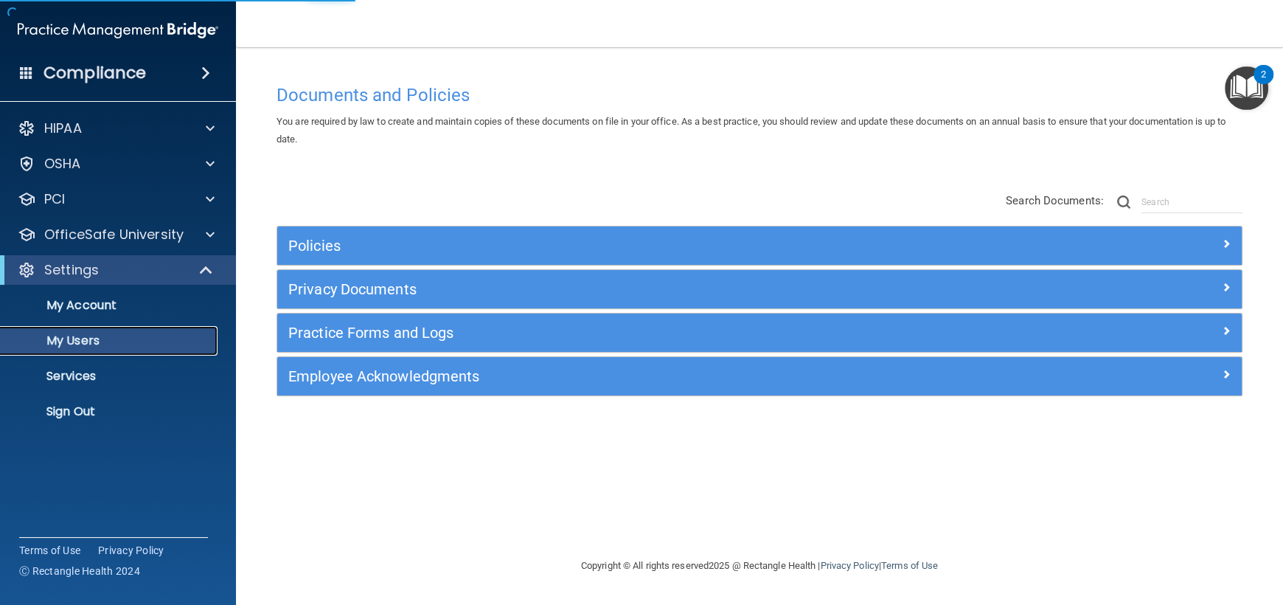
select select "20"
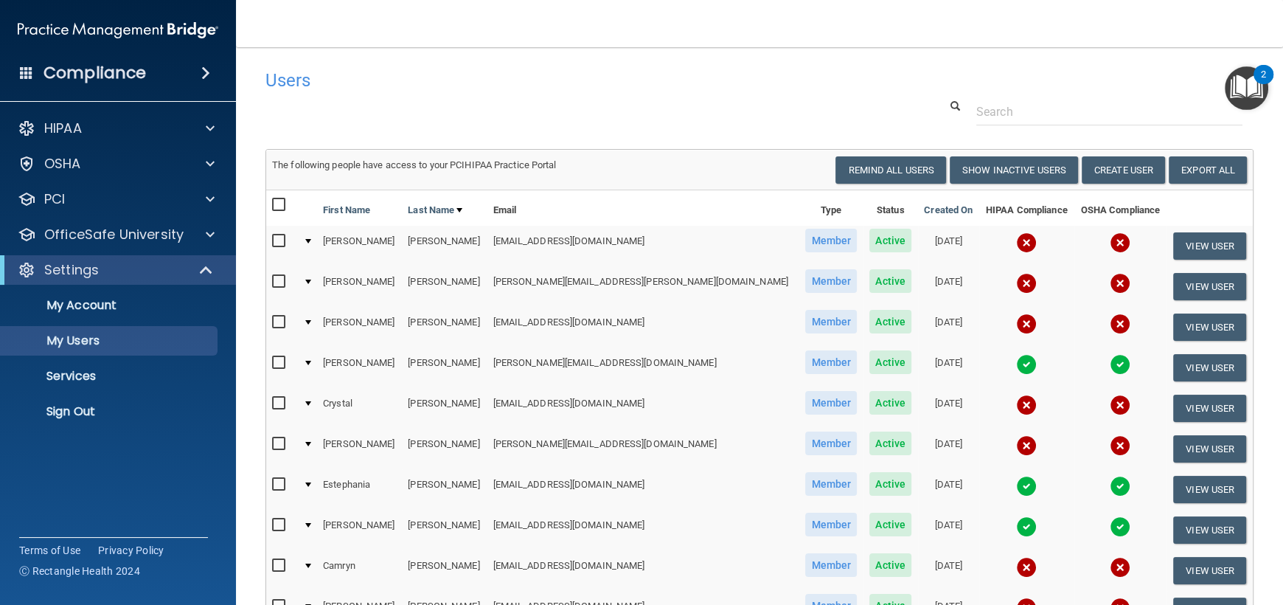
click at [277, 236] on input "checkbox" at bounding box center [280, 241] width 17 height 12
checkbox input "true"
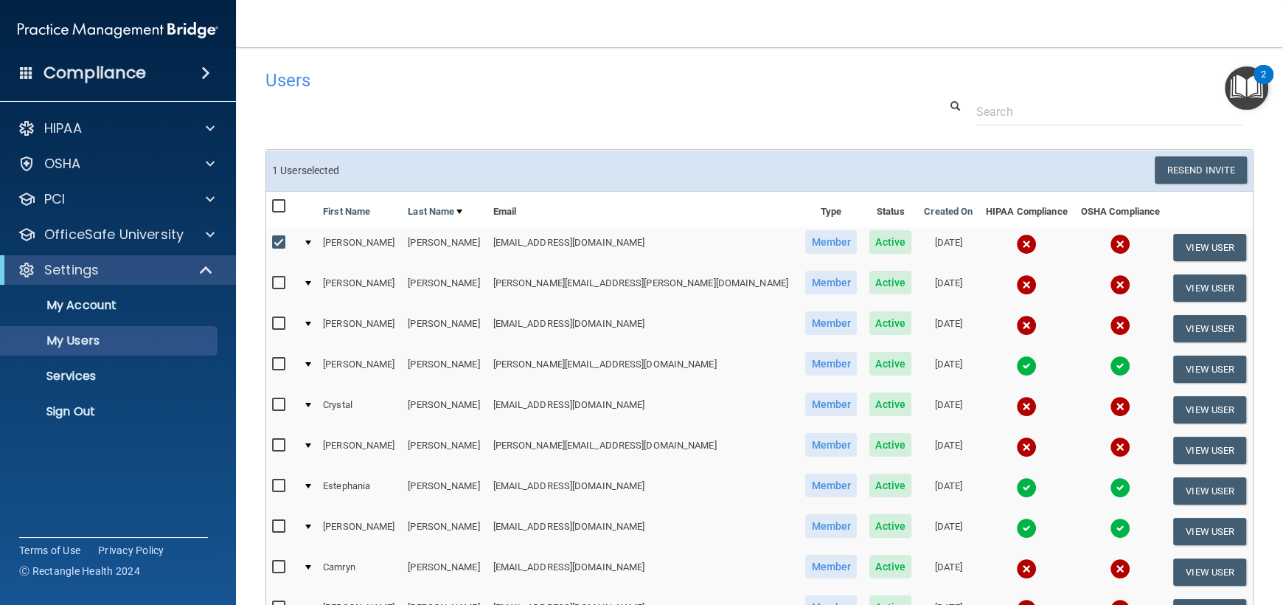
click at [280, 279] on input "checkbox" at bounding box center [280, 283] width 17 height 12
checkbox input "true"
click at [276, 324] on input "checkbox" at bounding box center [280, 324] width 17 height 12
checkbox input "true"
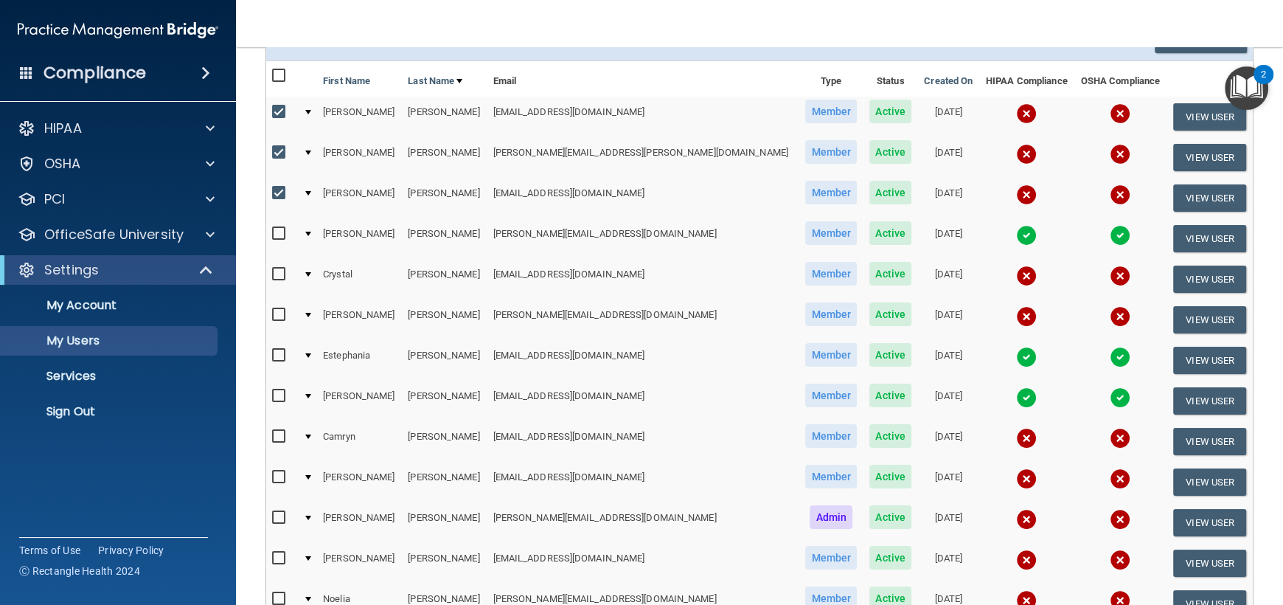
scroll to position [148, 0]
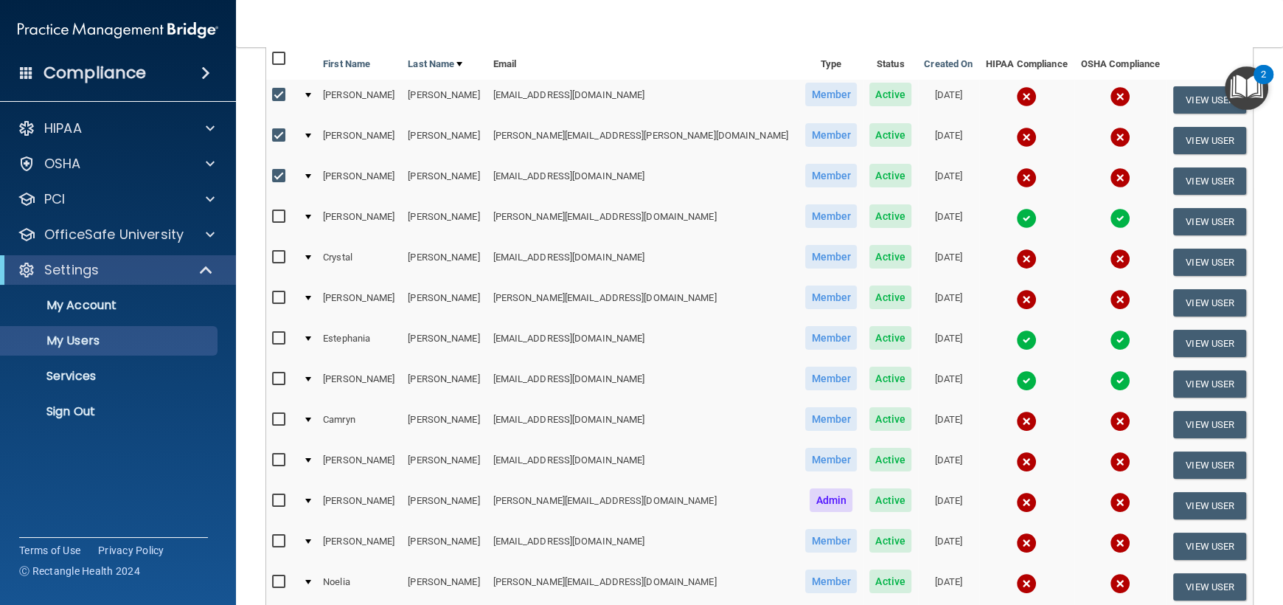
click at [282, 253] on input "checkbox" at bounding box center [280, 258] width 17 height 12
checkbox input "true"
click at [277, 295] on input "checkbox" at bounding box center [280, 298] width 17 height 12
checkbox input "true"
click at [282, 172] on input "checkbox" at bounding box center [280, 176] width 17 height 12
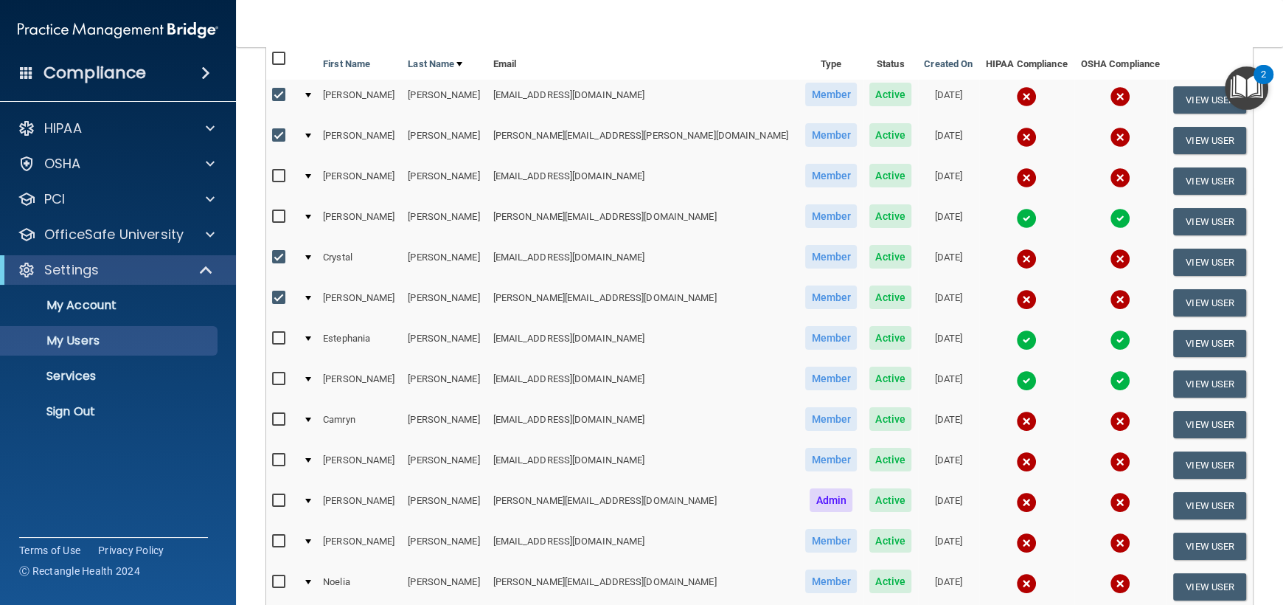
click at [280, 179] on input "checkbox" at bounding box center [280, 176] width 17 height 12
checkbox input "true"
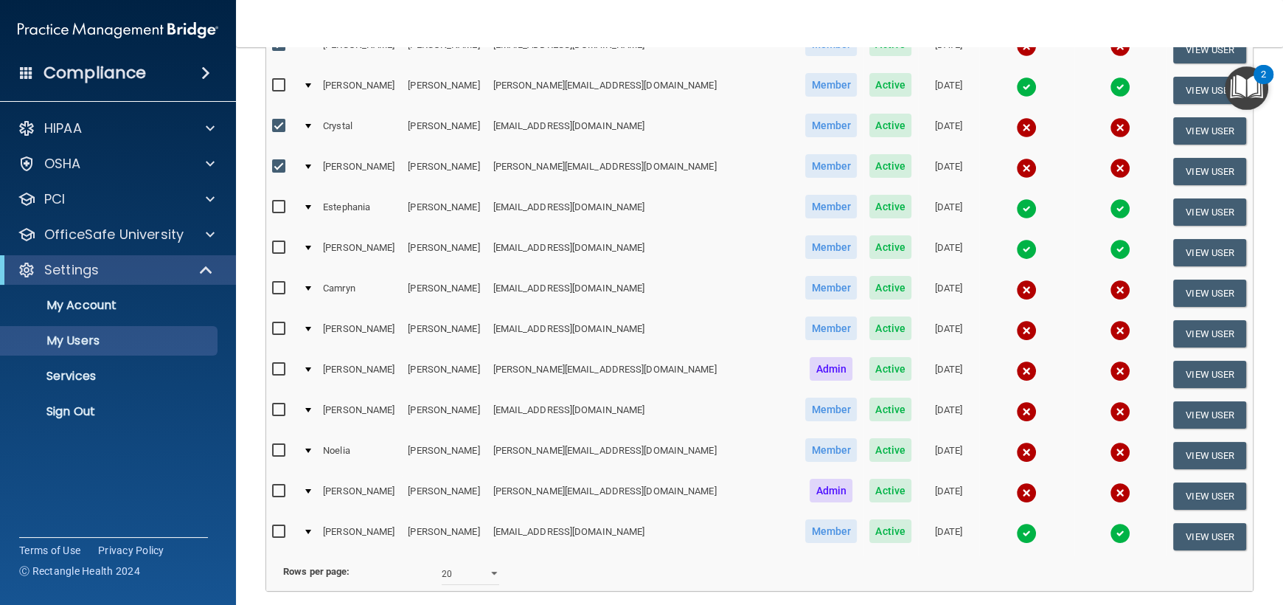
scroll to position [295, 0]
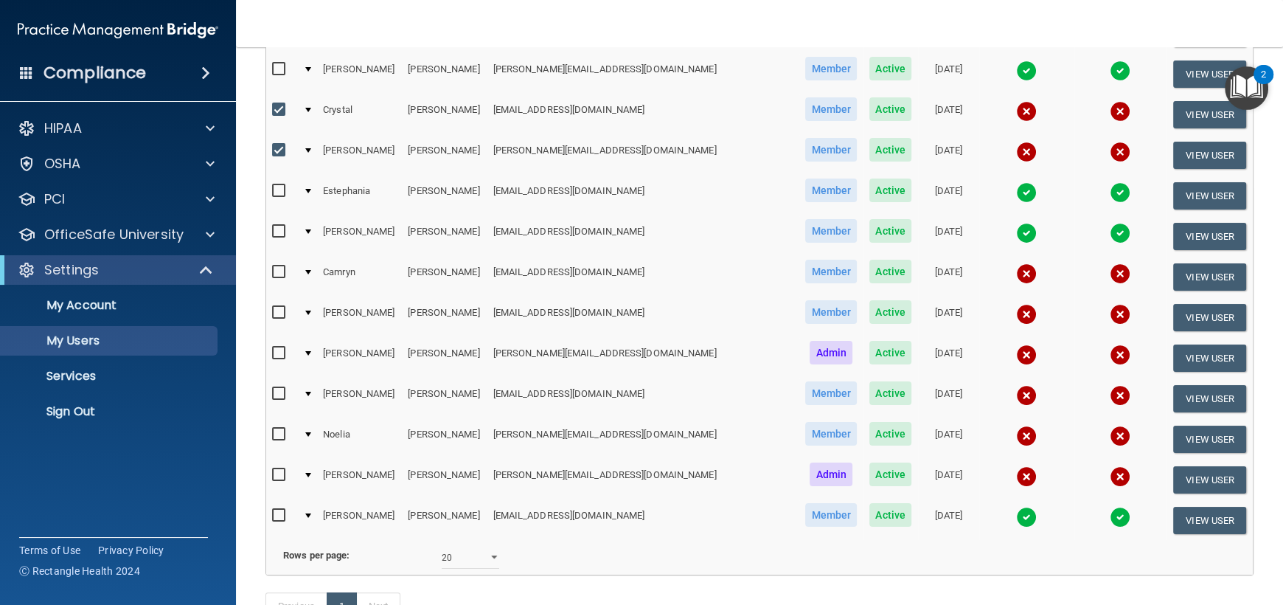
click at [278, 266] on input "checkbox" at bounding box center [280, 272] width 17 height 12
checkbox input "true"
click at [275, 311] on input "checkbox" at bounding box center [280, 313] width 17 height 12
checkbox input "true"
click at [277, 347] on input "checkbox" at bounding box center [280, 353] width 17 height 12
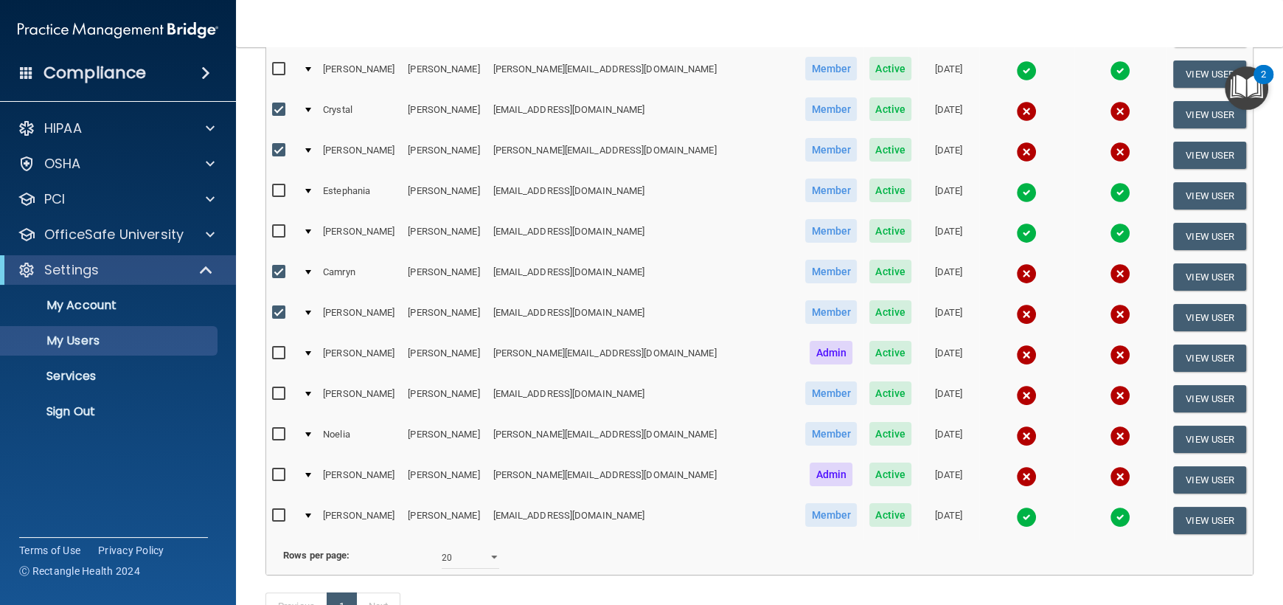
checkbox input "true"
click at [279, 389] on input "checkbox" at bounding box center [280, 394] width 17 height 12
checkbox input "true"
click at [276, 431] on input "checkbox" at bounding box center [280, 435] width 17 height 12
checkbox input "true"
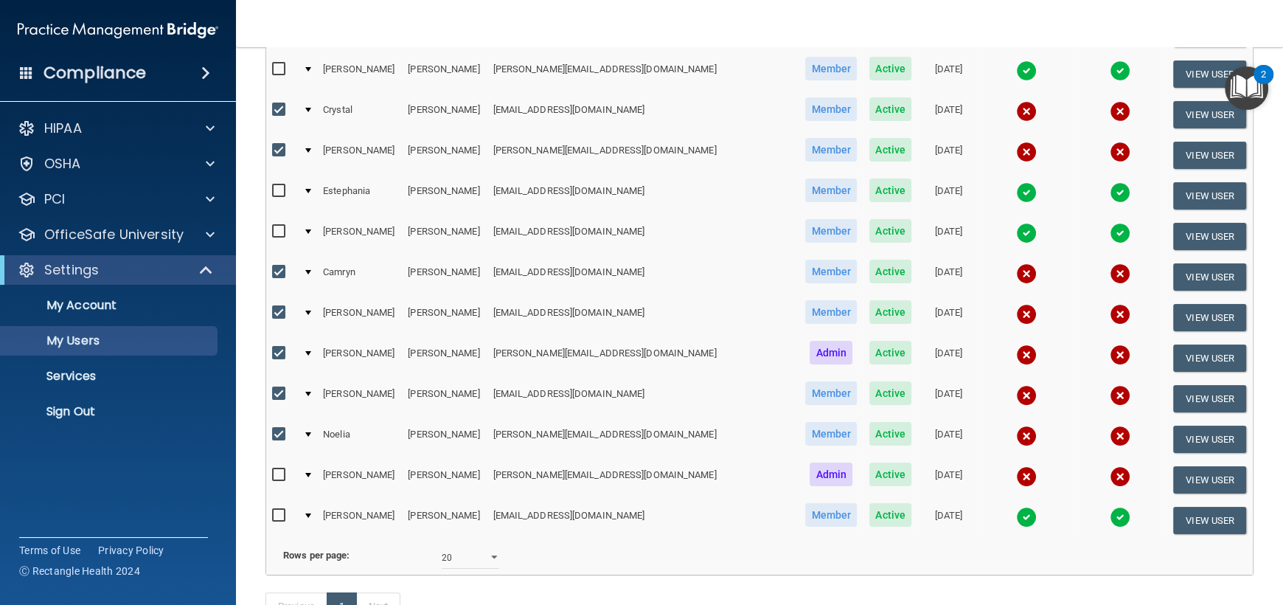
click at [282, 470] on input "checkbox" at bounding box center [280, 475] width 17 height 12
checkbox input "true"
click at [278, 347] on input "checkbox" at bounding box center [280, 353] width 17 height 12
checkbox input "false"
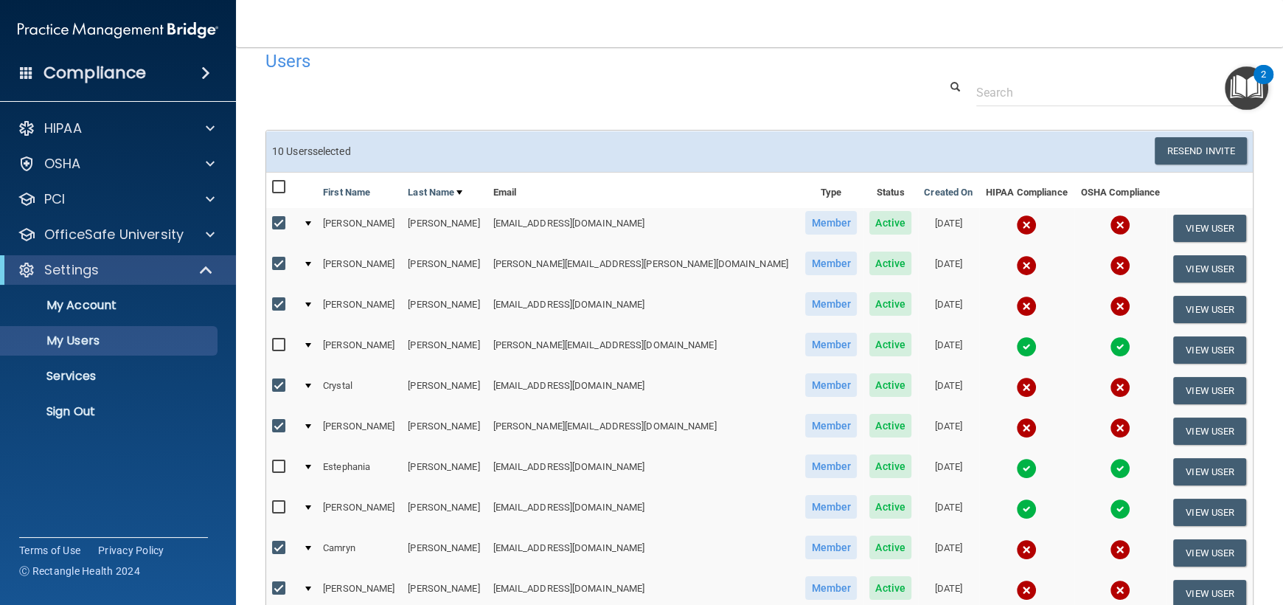
scroll to position [0, 0]
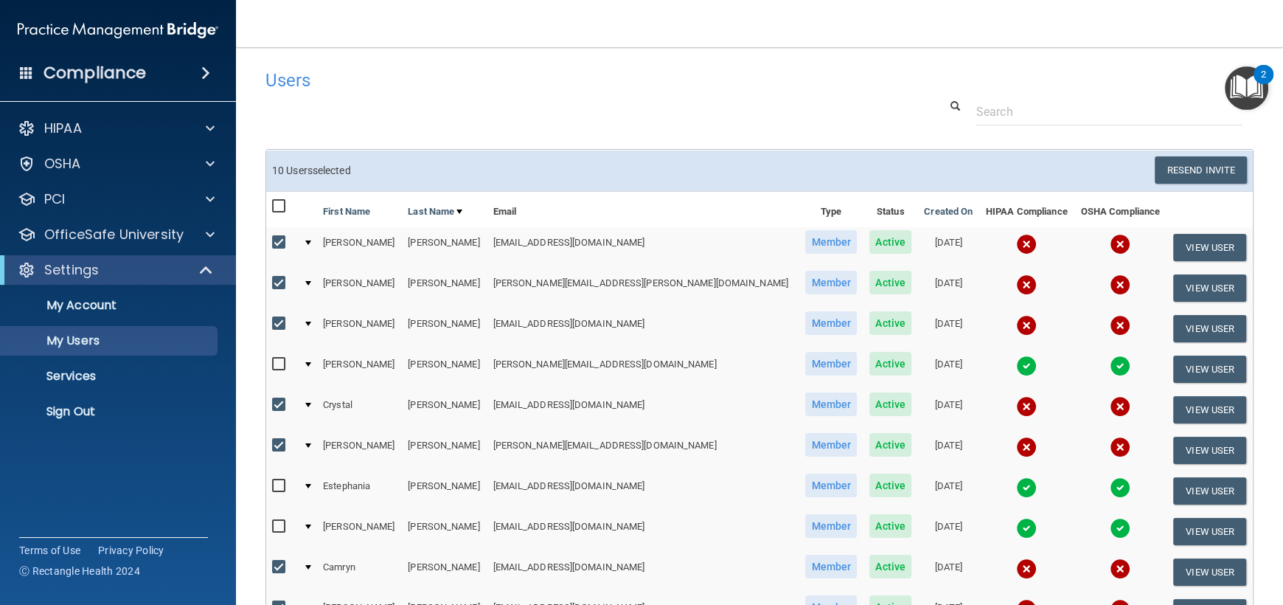
click at [277, 403] on input "checkbox" at bounding box center [280, 405] width 17 height 12
checkbox input "false"
click at [1171, 173] on button "Resend Invite" at bounding box center [1201, 169] width 92 height 27
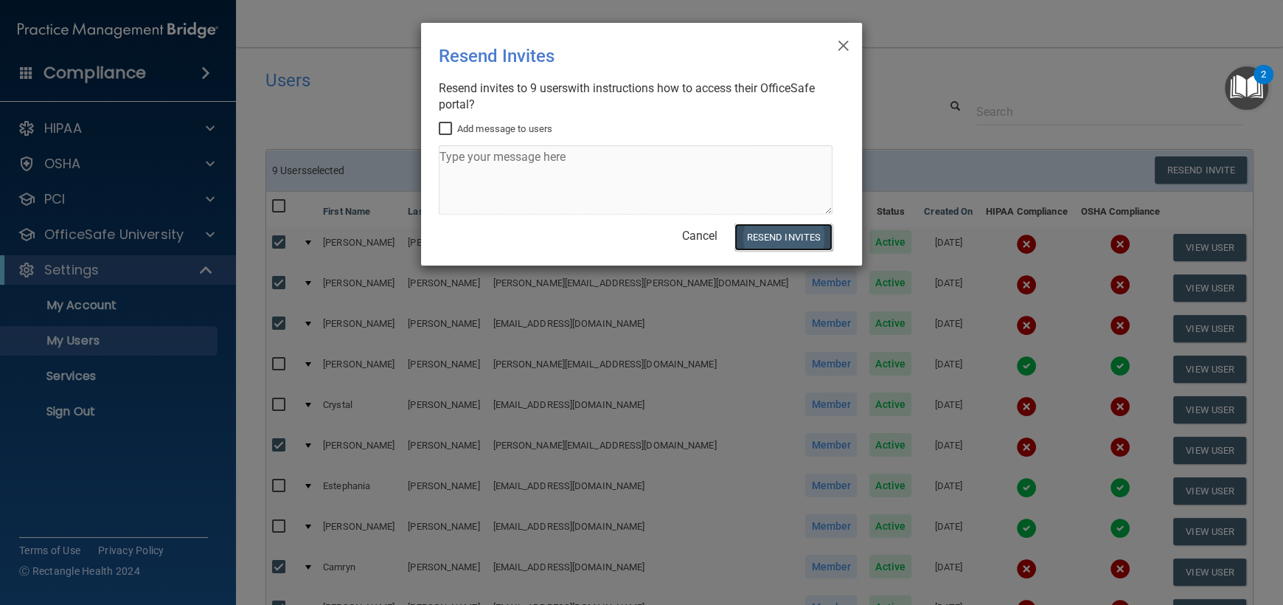
click at [764, 236] on button "Resend Invites" at bounding box center [784, 236] width 98 height 27
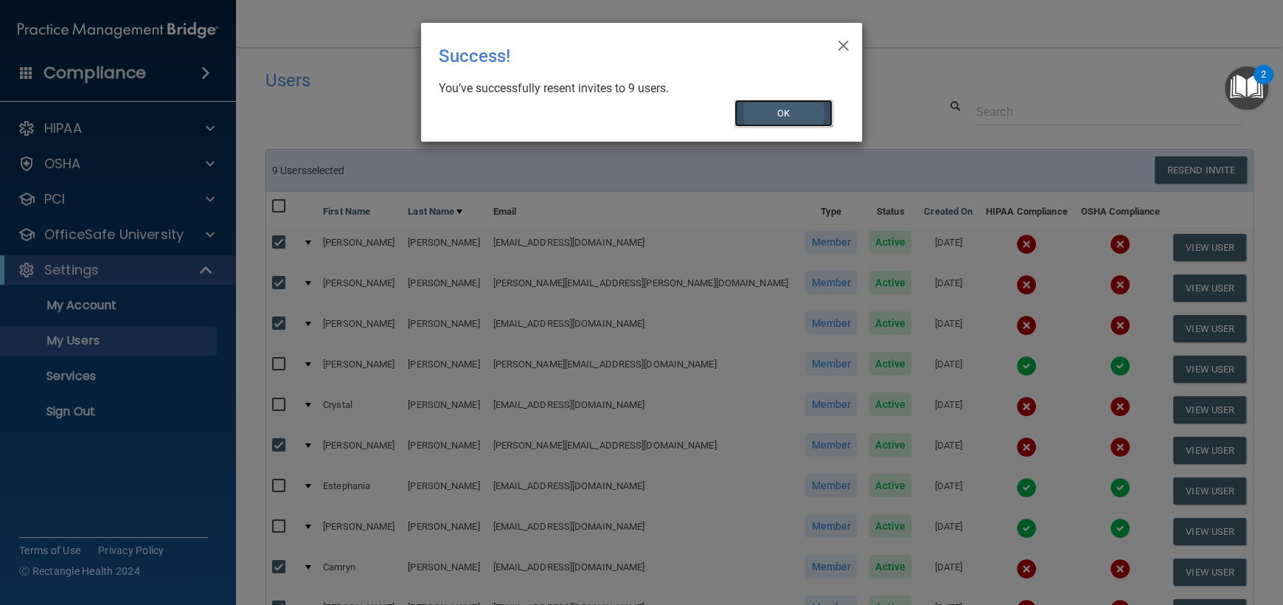
click at [784, 119] on button "OK" at bounding box center [784, 113] width 99 height 27
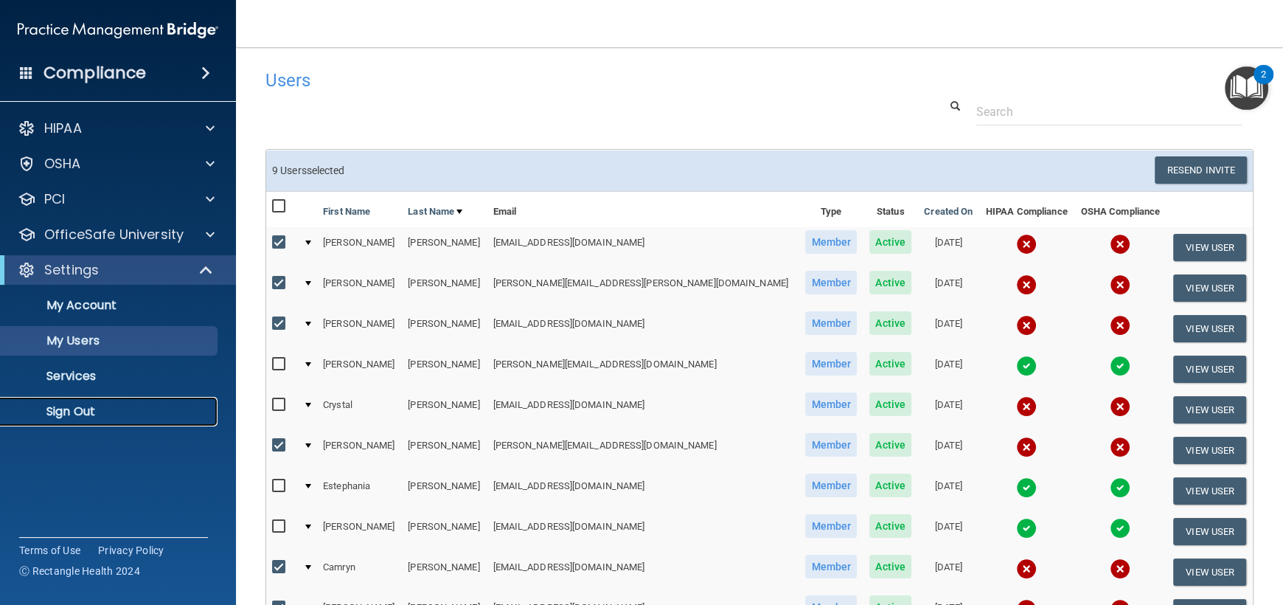
click at [84, 406] on p "Sign Out" at bounding box center [110, 411] width 201 height 15
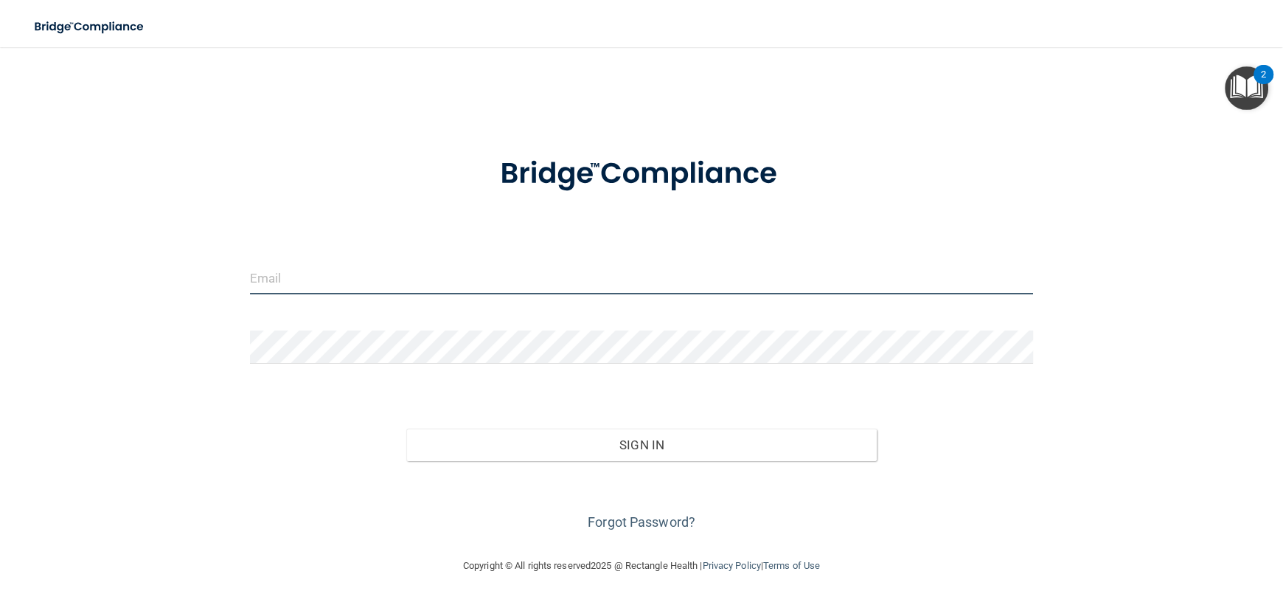
type input "[PERSON_NAME][EMAIL_ADDRESS][DOMAIN_NAME]"
